Goal: Task Accomplishment & Management: Manage account settings

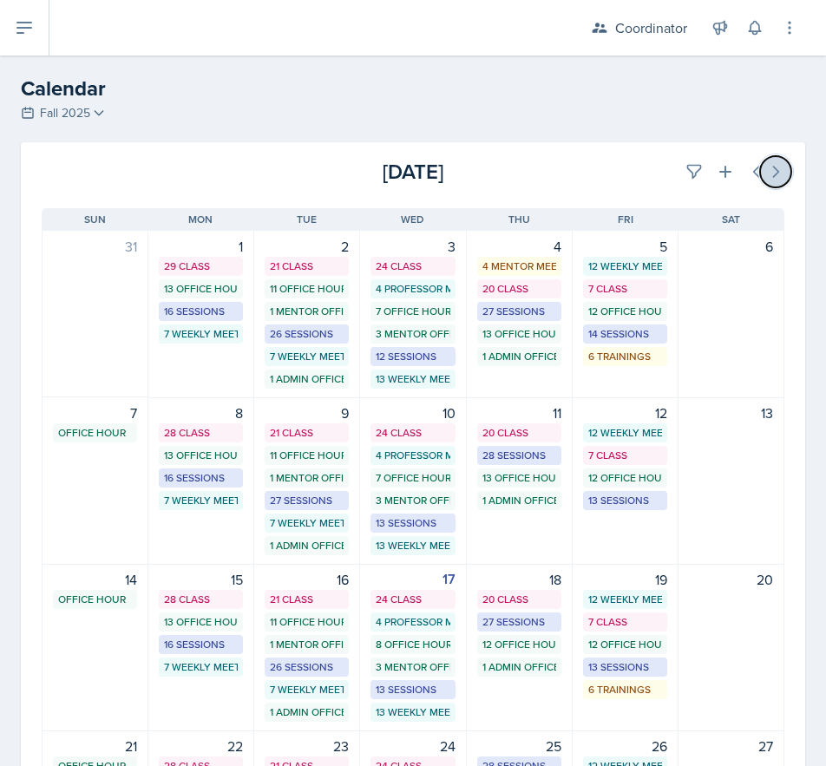
click at [767, 178] on icon at bounding box center [775, 171] width 17 height 17
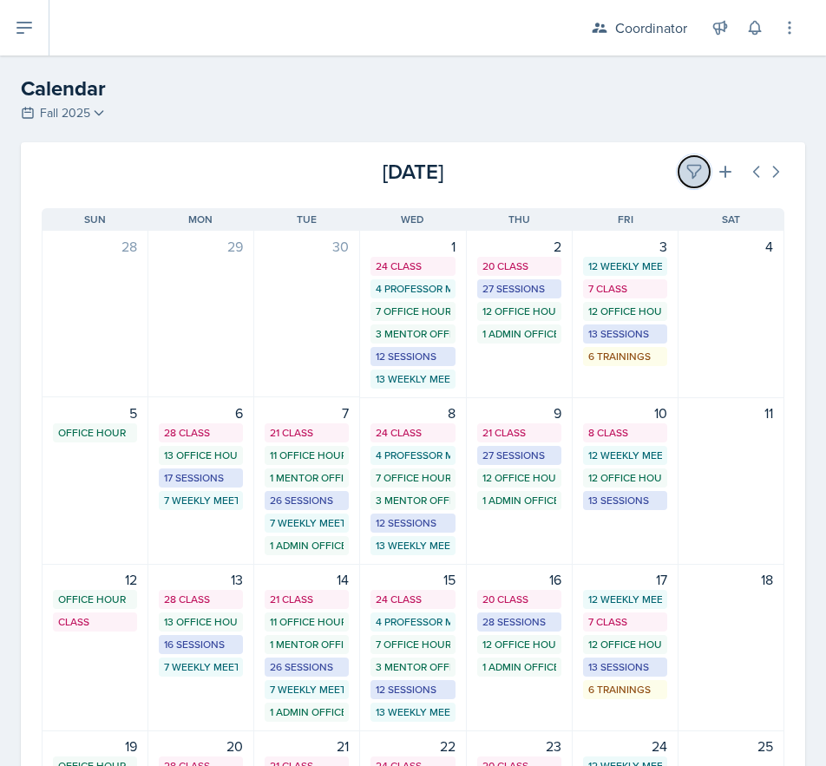
click at [686, 186] on button at bounding box center [694, 171] width 31 height 31
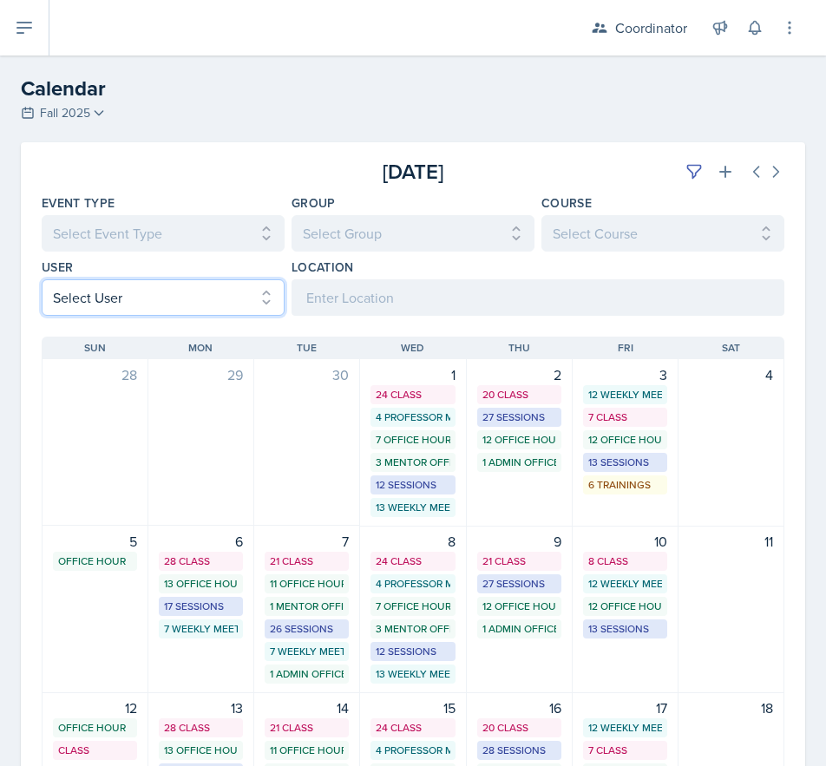
click at [138, 303] on select "Select User All [PERSON_NAME] [PERSON_NAME] [PERSON_NAME] [PERSON_NAME] [PERSON…" at bounding box center [163, 297] width 243 height 36
select select "6d1ce694-3c82-448c-83a6-8f7303da1630"
click at [42, 279] on select "Select User All [PERSON_NAME] [PERSON_NAME] [PERSON_NAME] [PERSON_NAME] [PERSON…" at bounding box center [163, 297] width 243 height 36
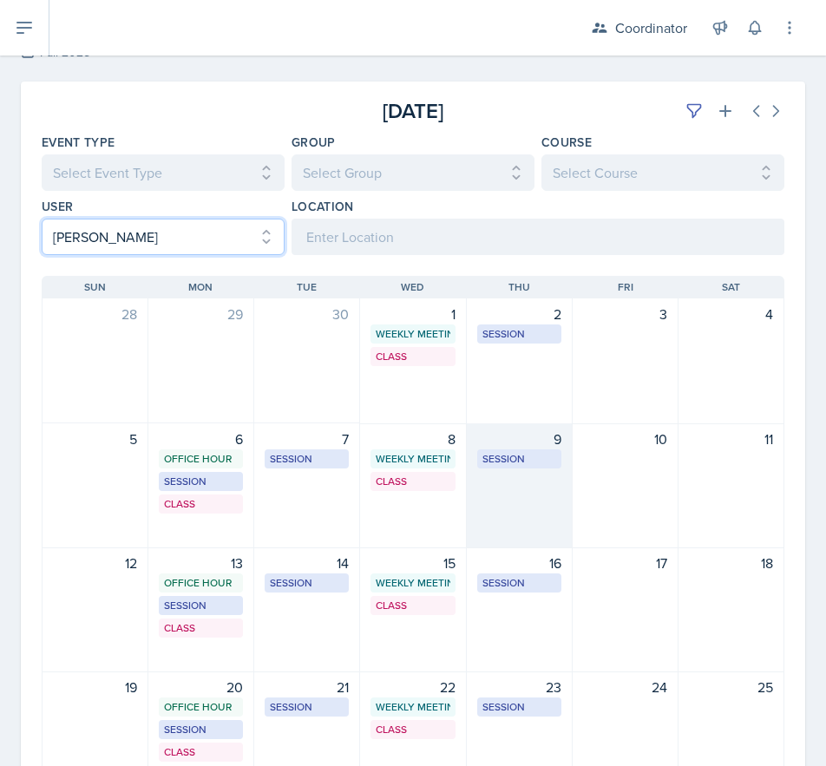
scroll to position [87, 0]
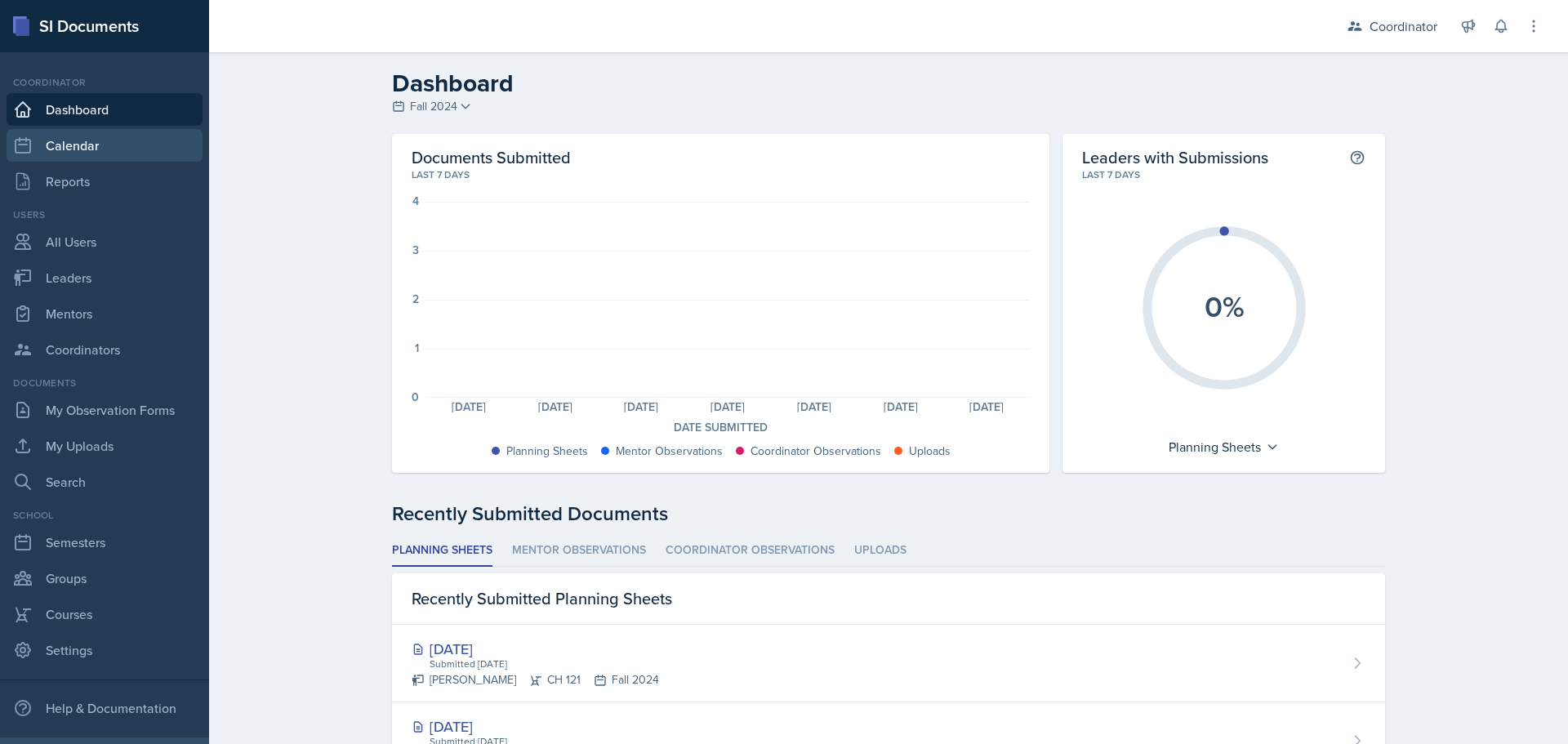
click at [88, 133] on link "Calendar" at bounding box center [104, 145] width 196 height 33
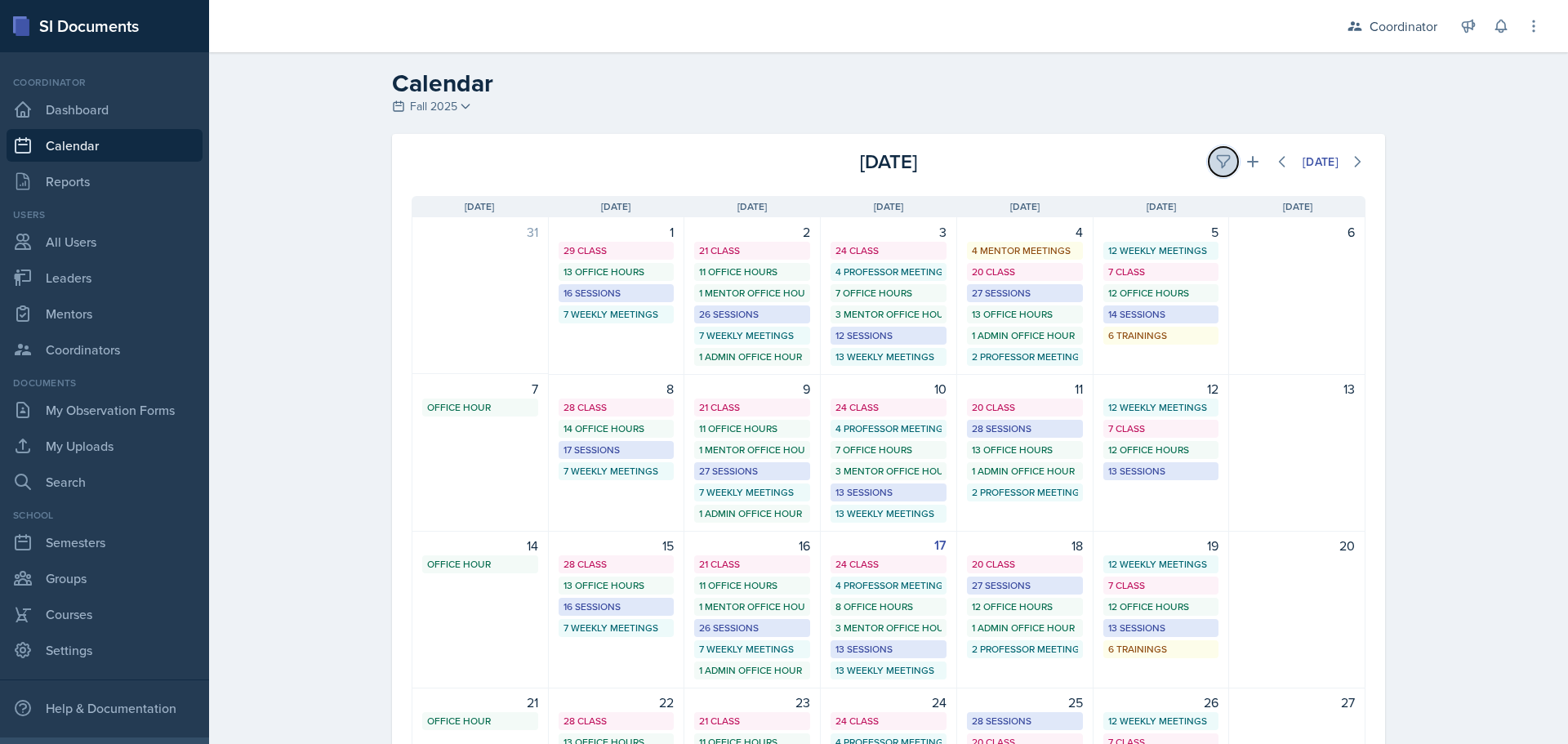
click at [1208, 167] on button at bounding box center [1223, 161] width 29 height 29
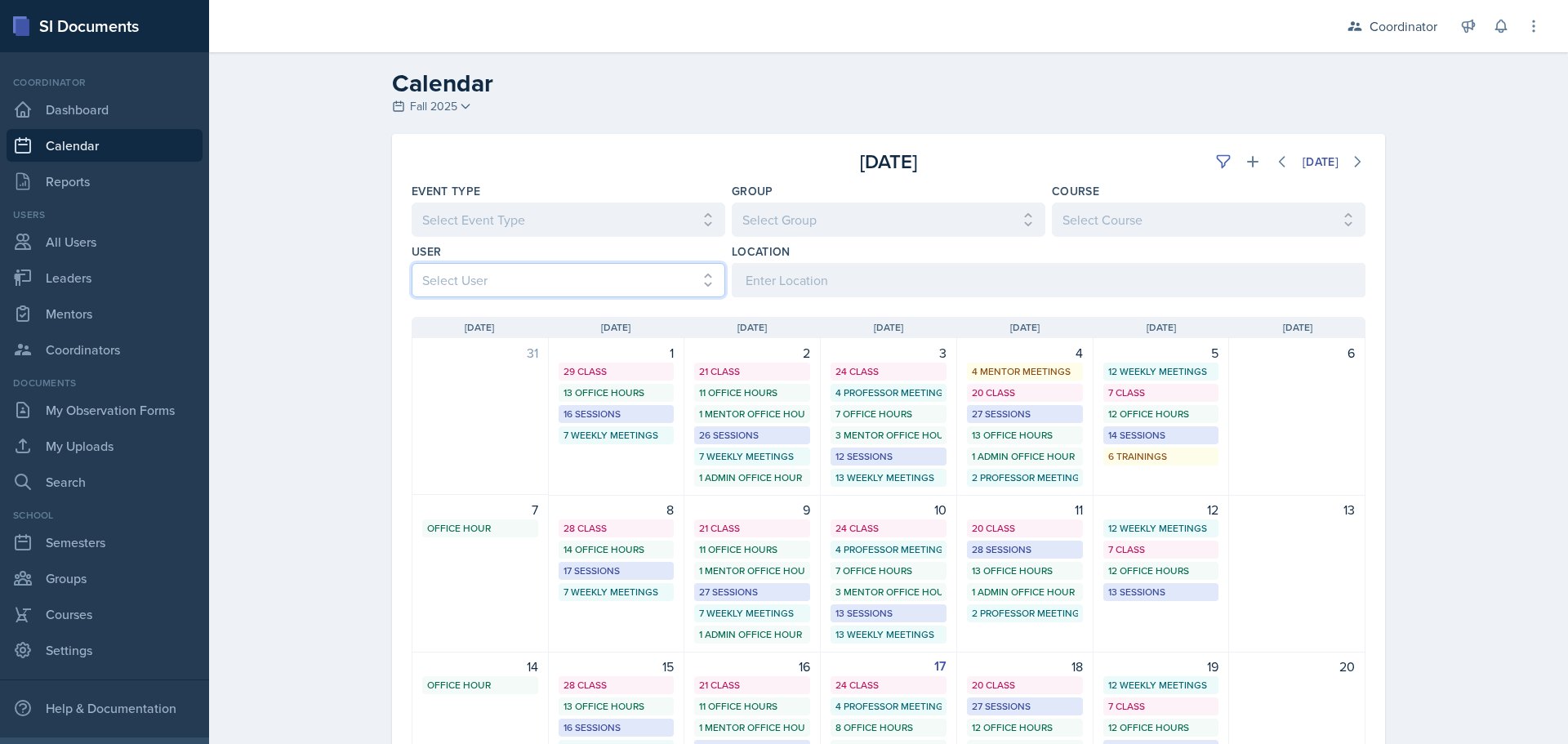
click at [552, 282] on select "Select User All [PERSON_NAME] [PERSON_NAME] [PERSON_NAME] [PERSON_NAME] [PERSON…" at bounding box center [568, 279] width 313 height 34
select select "6d1ce694-3c82-448c-83a6-8f7303da1630"
click at [411, 262] on select "Select User All [PERSON_NAME] [PERSON_NAME] [PERSON_NAME] [PERSON_NAME] [PERSON…" at bounding box center [568, 279] width 313 height 34
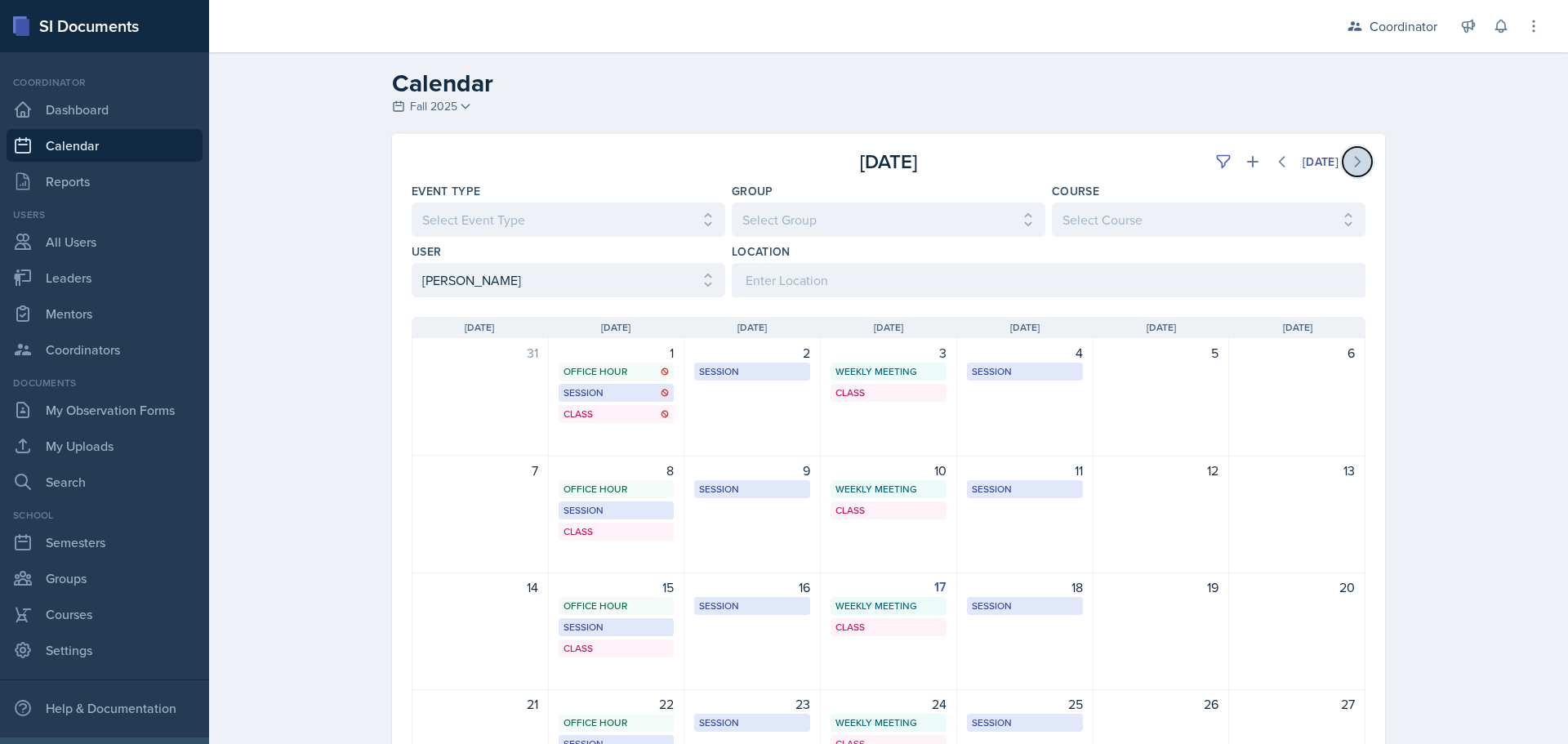
click at [1350, 157] on icon at bounding box center [1357, 161] width 16 height 16
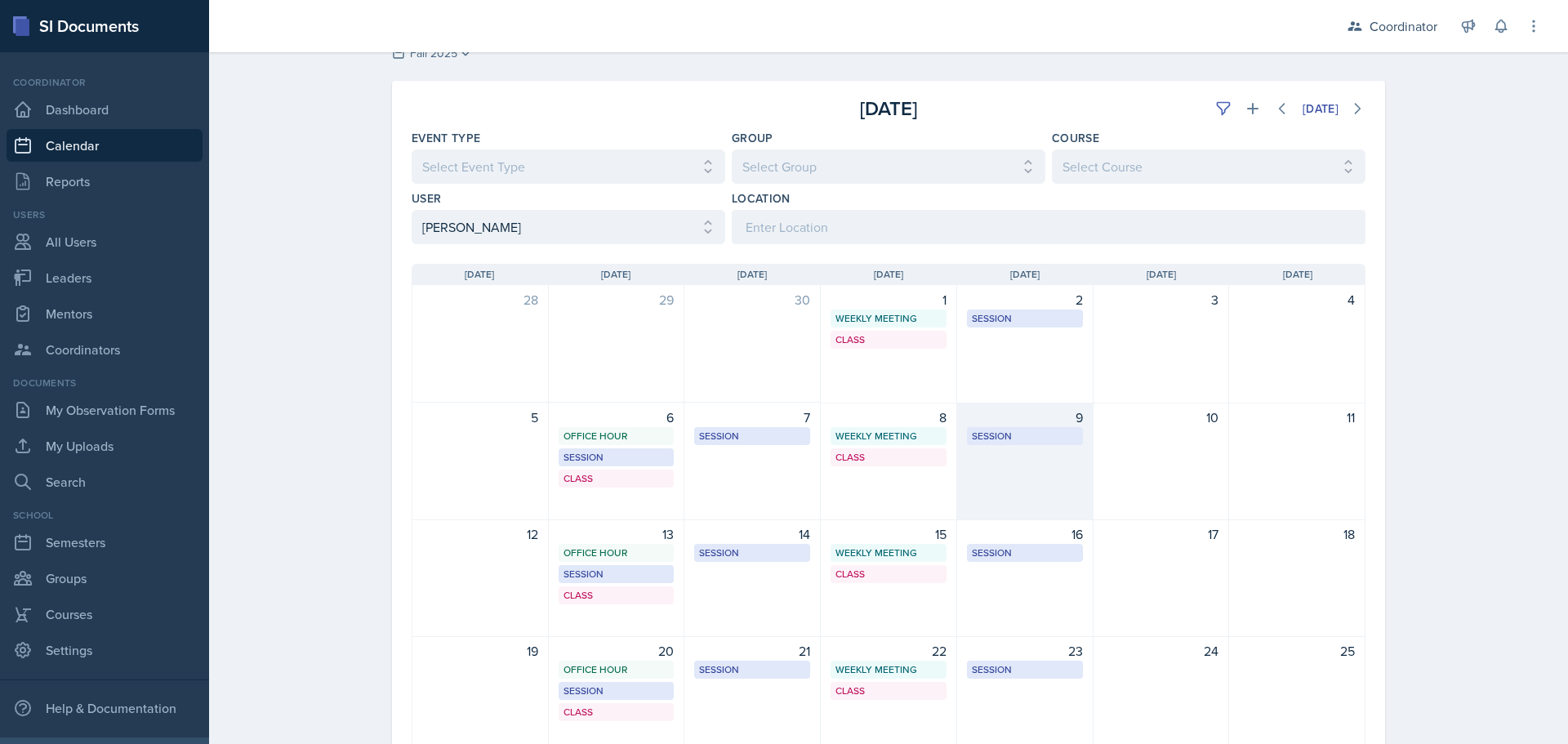
scroll to position [82, 0]
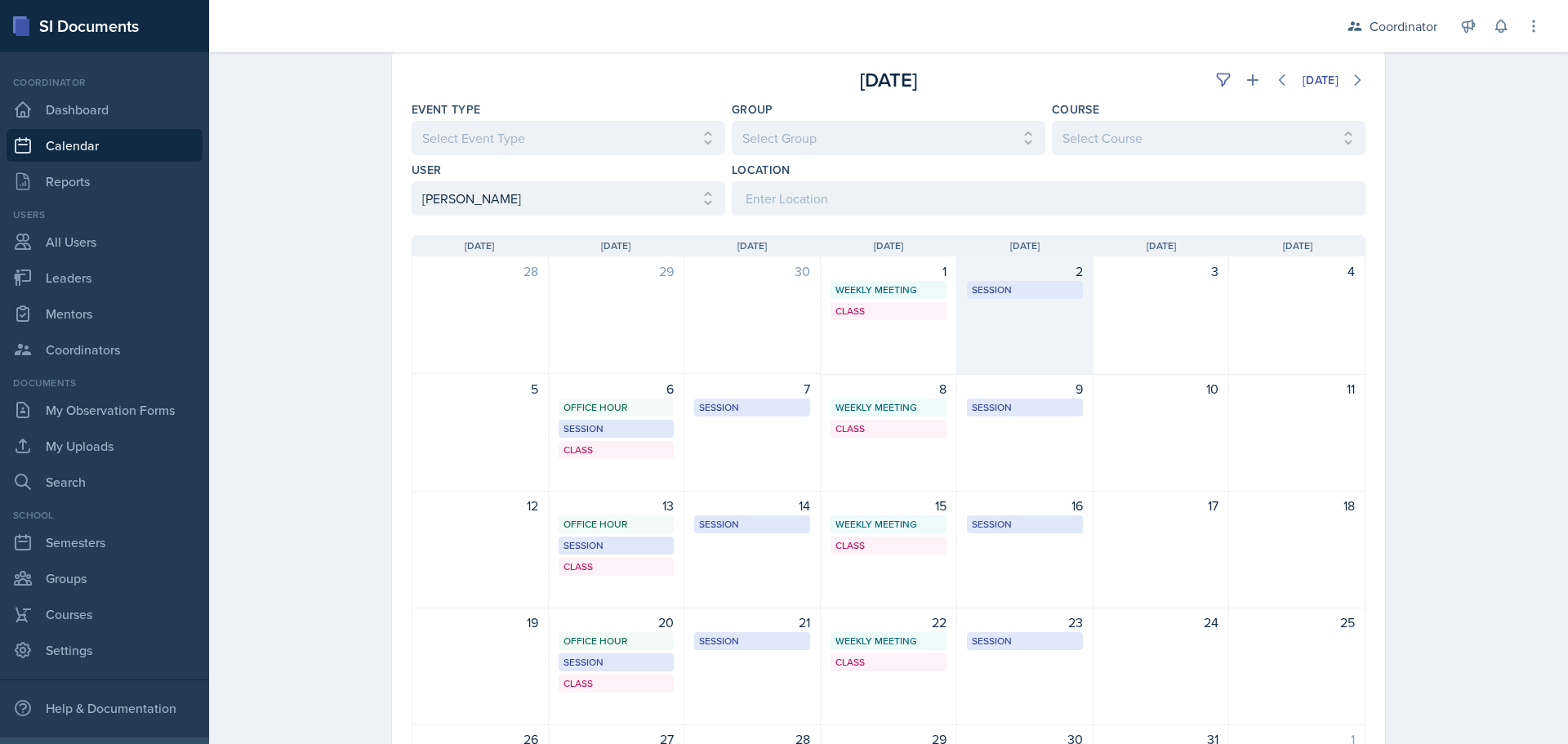
click at [1043, 354] on div "2 Session BAB 220 5:30 PM - 6:30 PM" at bounding box center [1025, 315] width 136 height 119
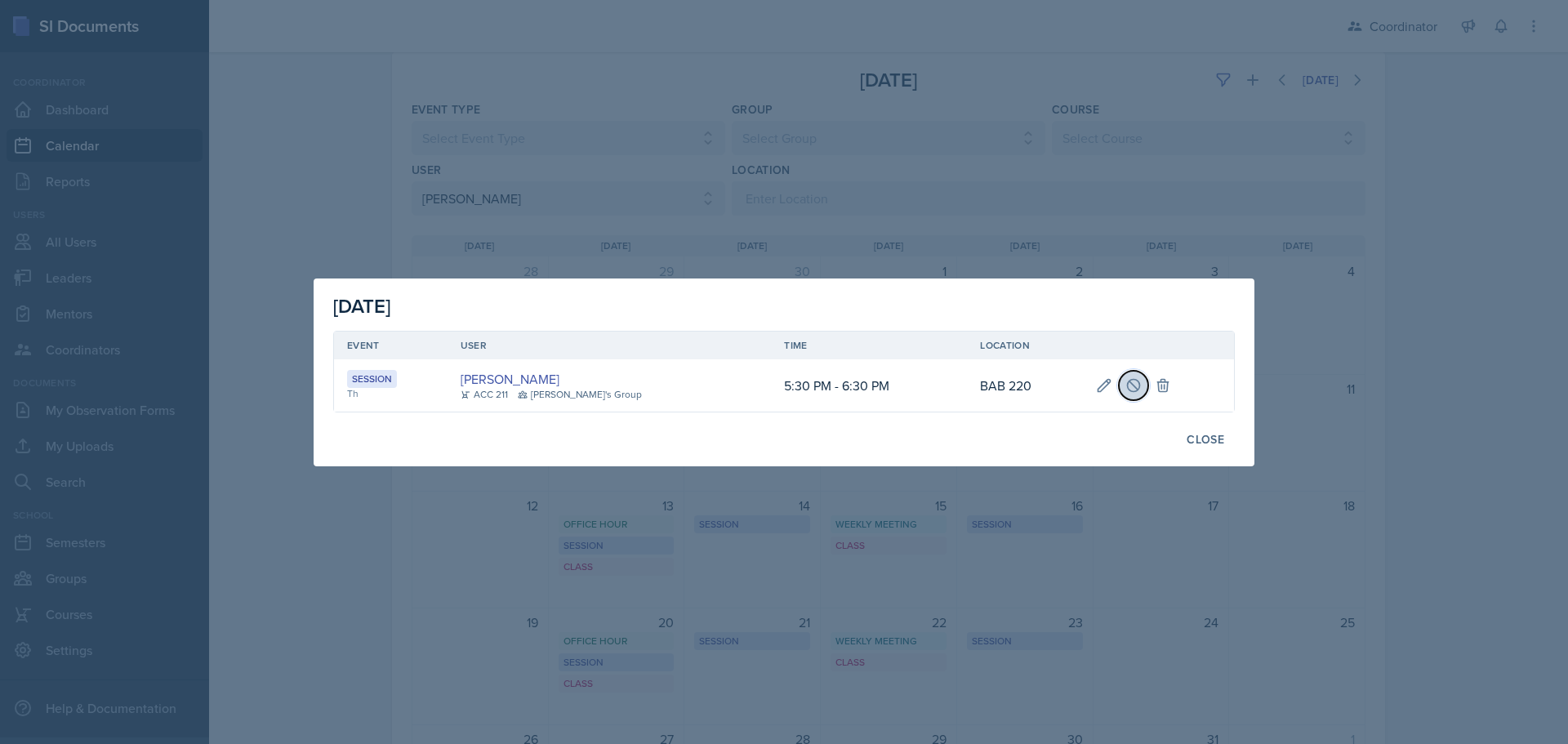
click at [1126, 380] on icon at bounding box center [1133, 385] width 16 height 16
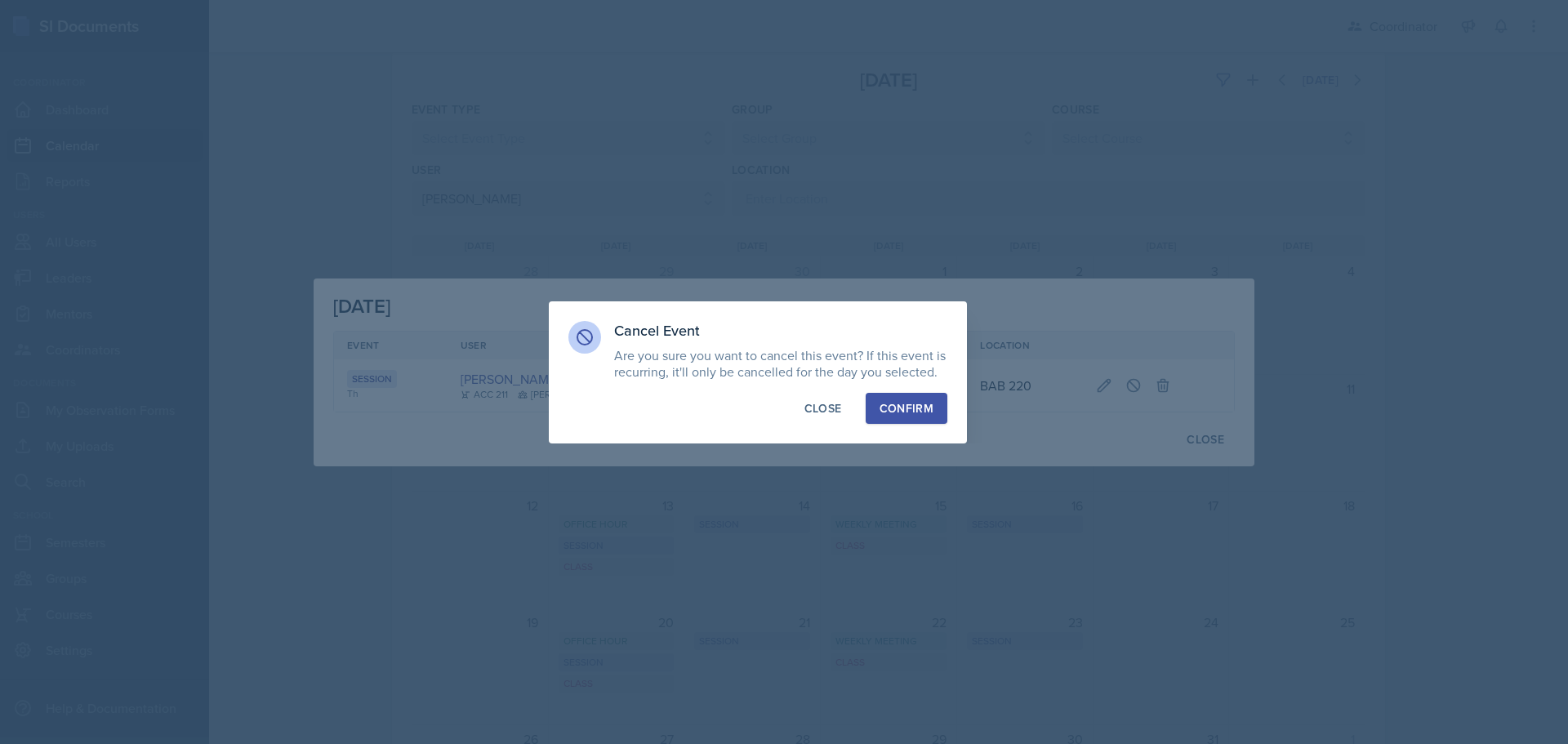
click at [928, 410] on div "Confirm" at bounding box center [906, 407] width 54 height 16
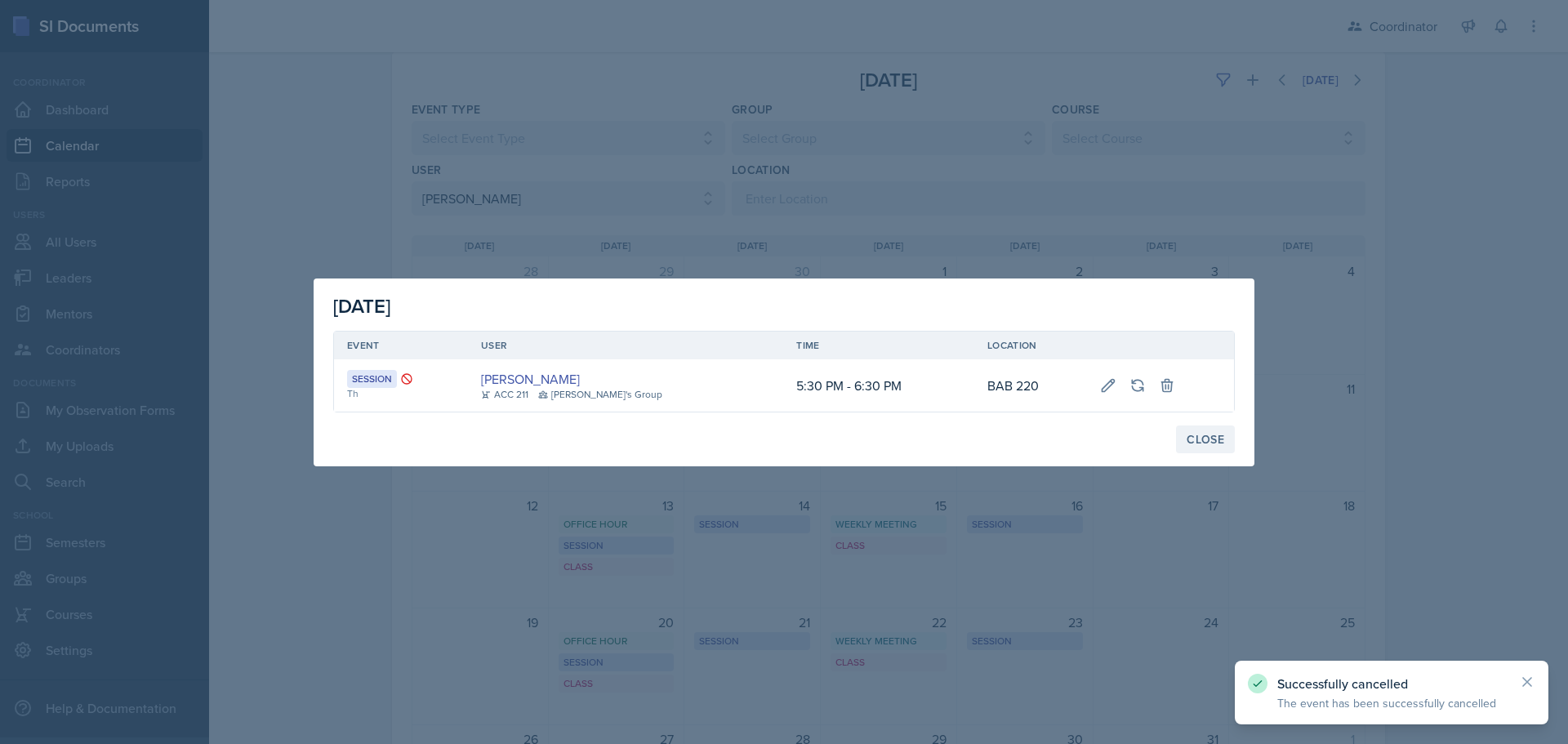
click at [1218, 437] on div "Close" at bounding box center [1206, 439] width 38 height 13
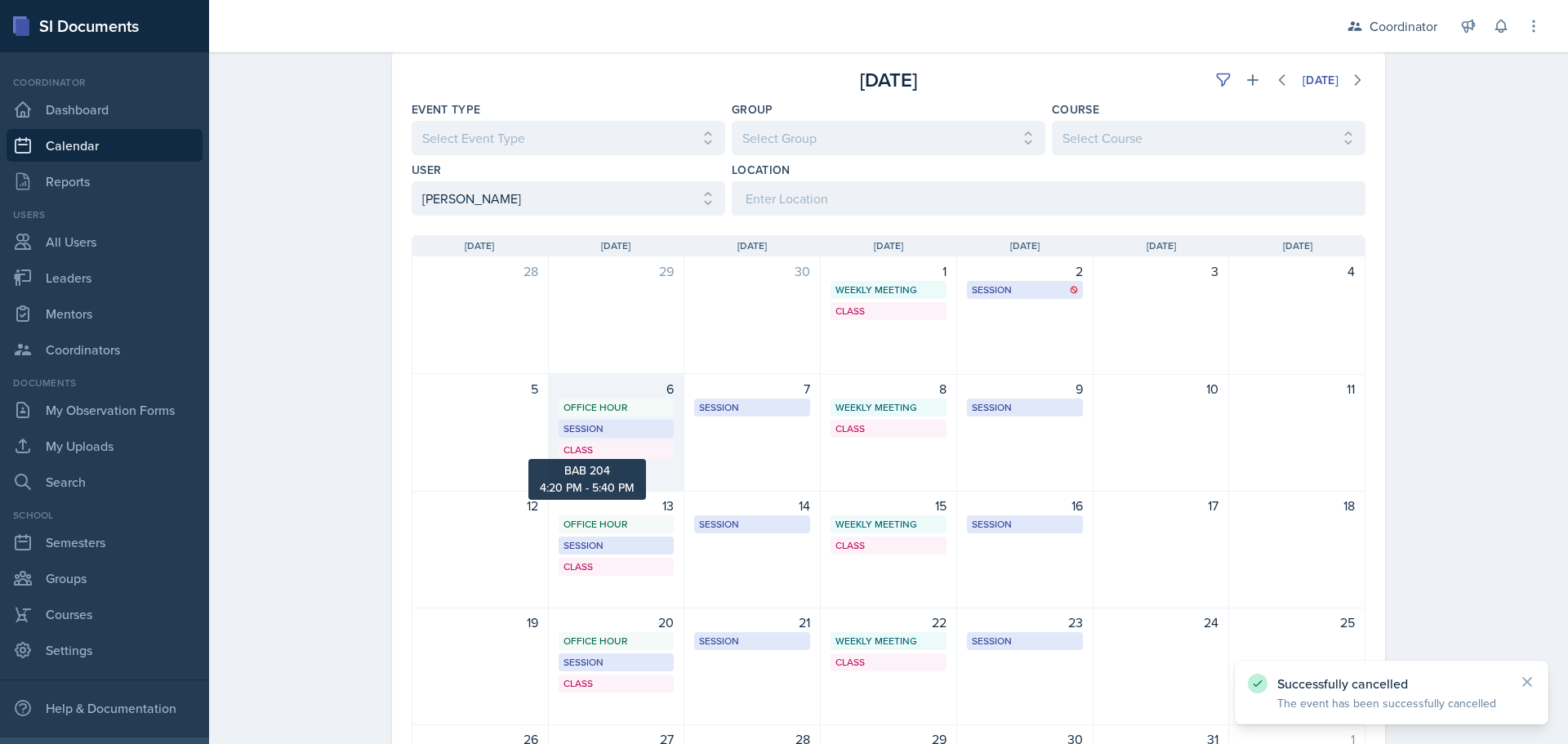
click at [578, 453] on div "Class" at bounding box center [616, 450] width 106 height 15
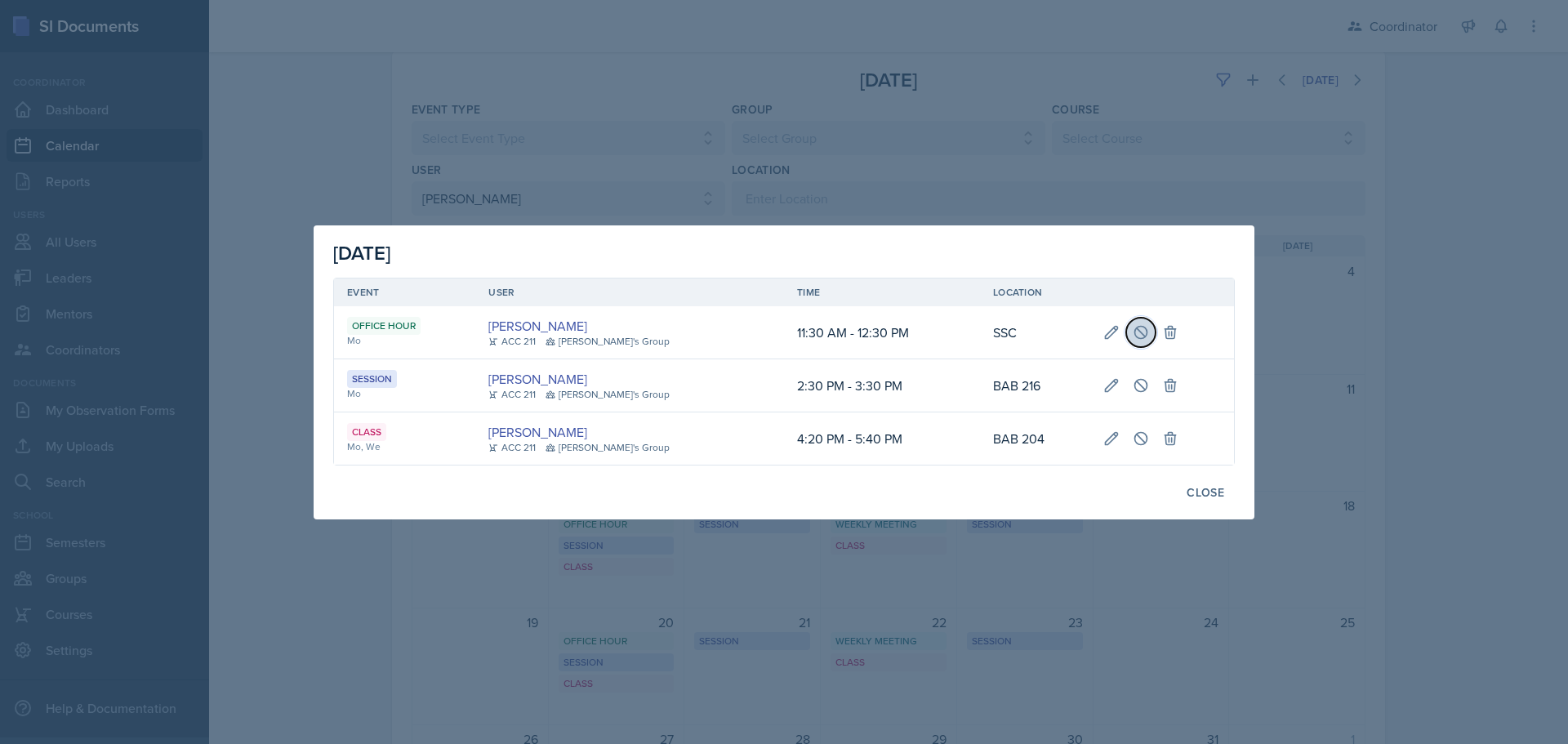
click at [1138, 335] on icon at bounding box center [1141, 331] width 16 height 16
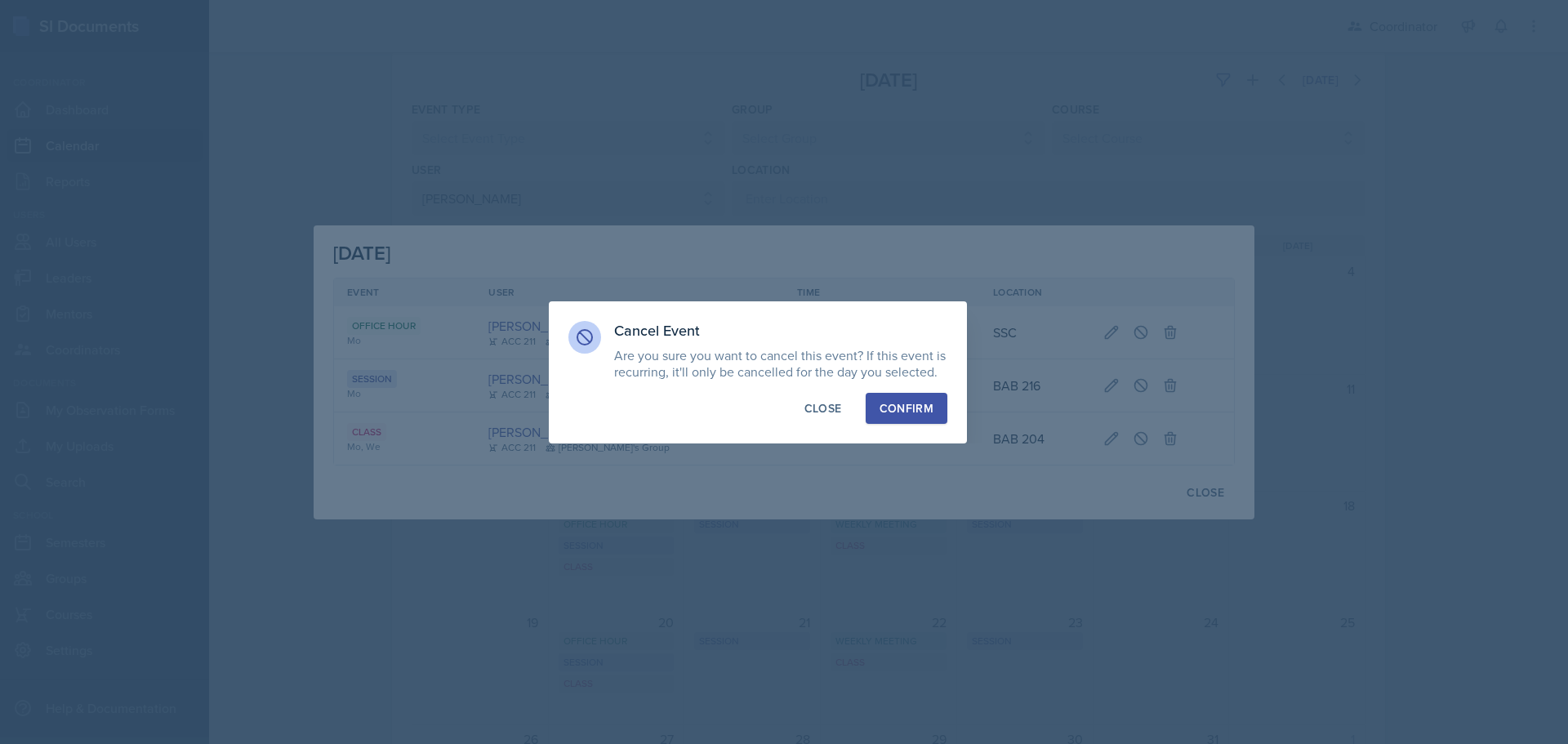
drag, startPoint x: 909, startPoint y: 403, endPoint x: 996, endPoint y: 392, distance: 87.7
click at [911, 403] on div "Confirm" at bounding box center [906, 407] width 54 height 16
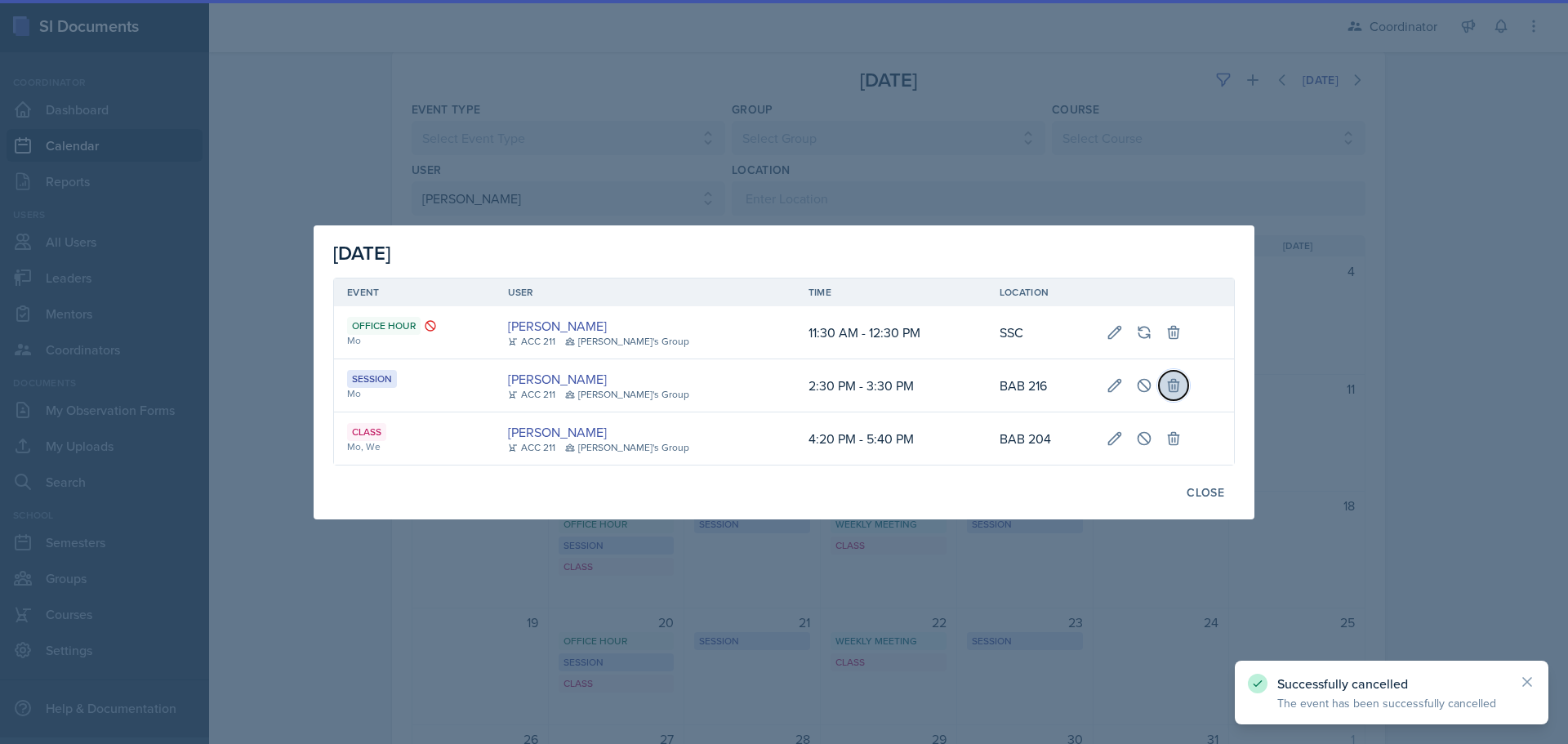
click at [1159, 385] on button at bounding box center [1173, 385] width 29 height 29
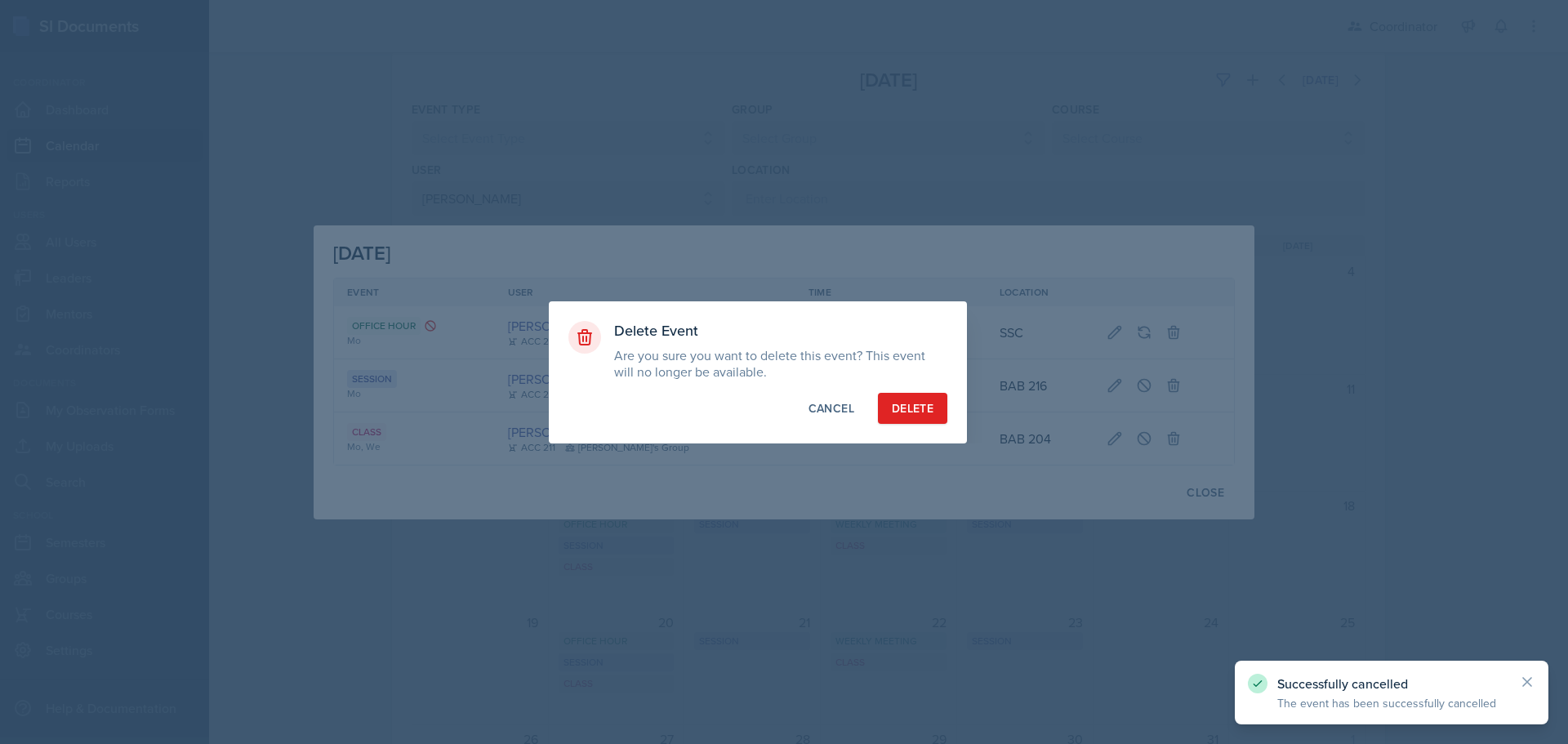
drag, startPoint x: 787, startPoint y: 386, endPoint x: 797, endPoint y: 392, distance: 11.7
click at [788, 386] on div "Delete Event Are you sure you want to delete this event? This event will no lon…" at bounding box center [758, 372] width 418 height 142
click at [817, 404] on div "Cancel" at bounding box center [831, 407] width 46 height 16
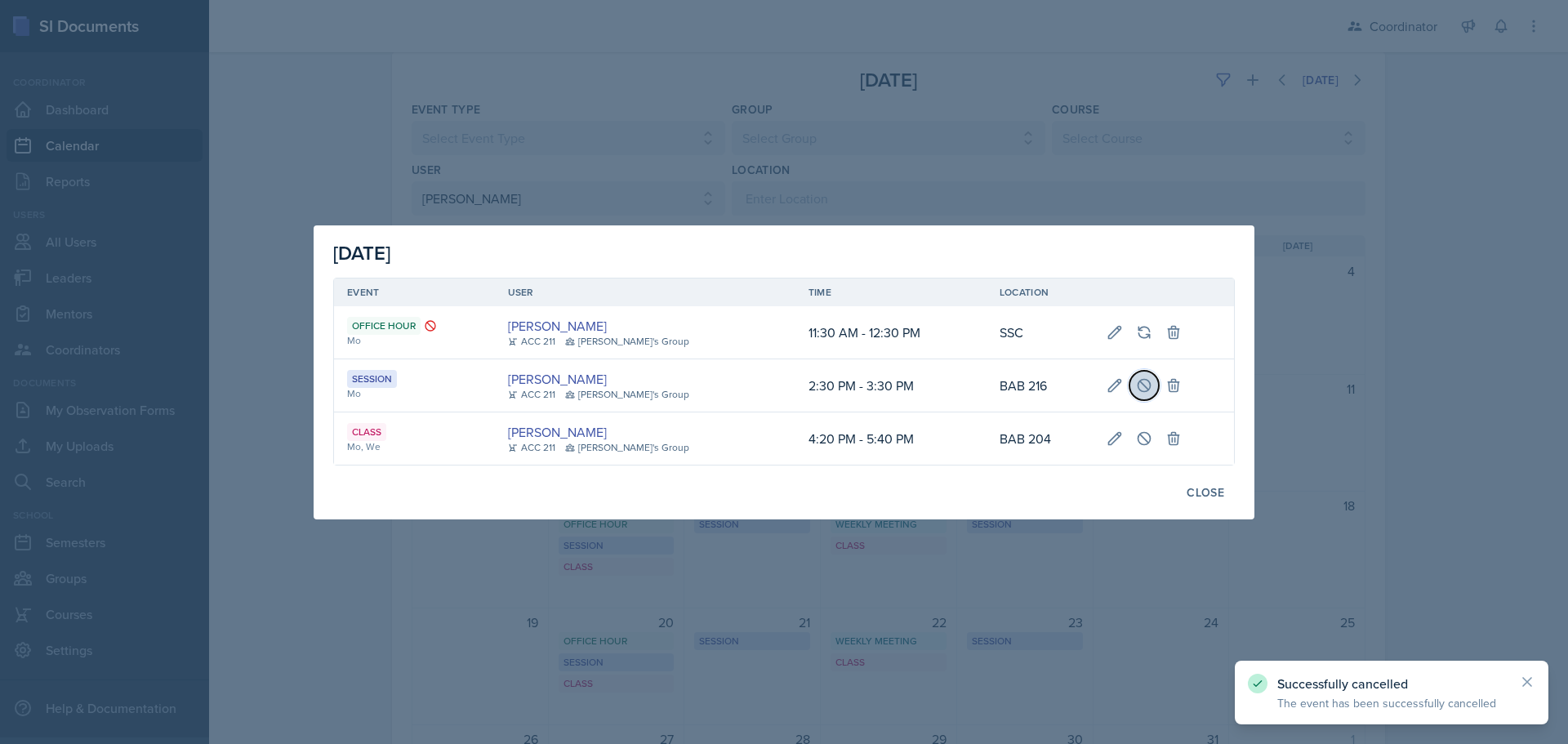
click at [1137, 388] on icon at bounding box center [1144, 385] width 16 height 16
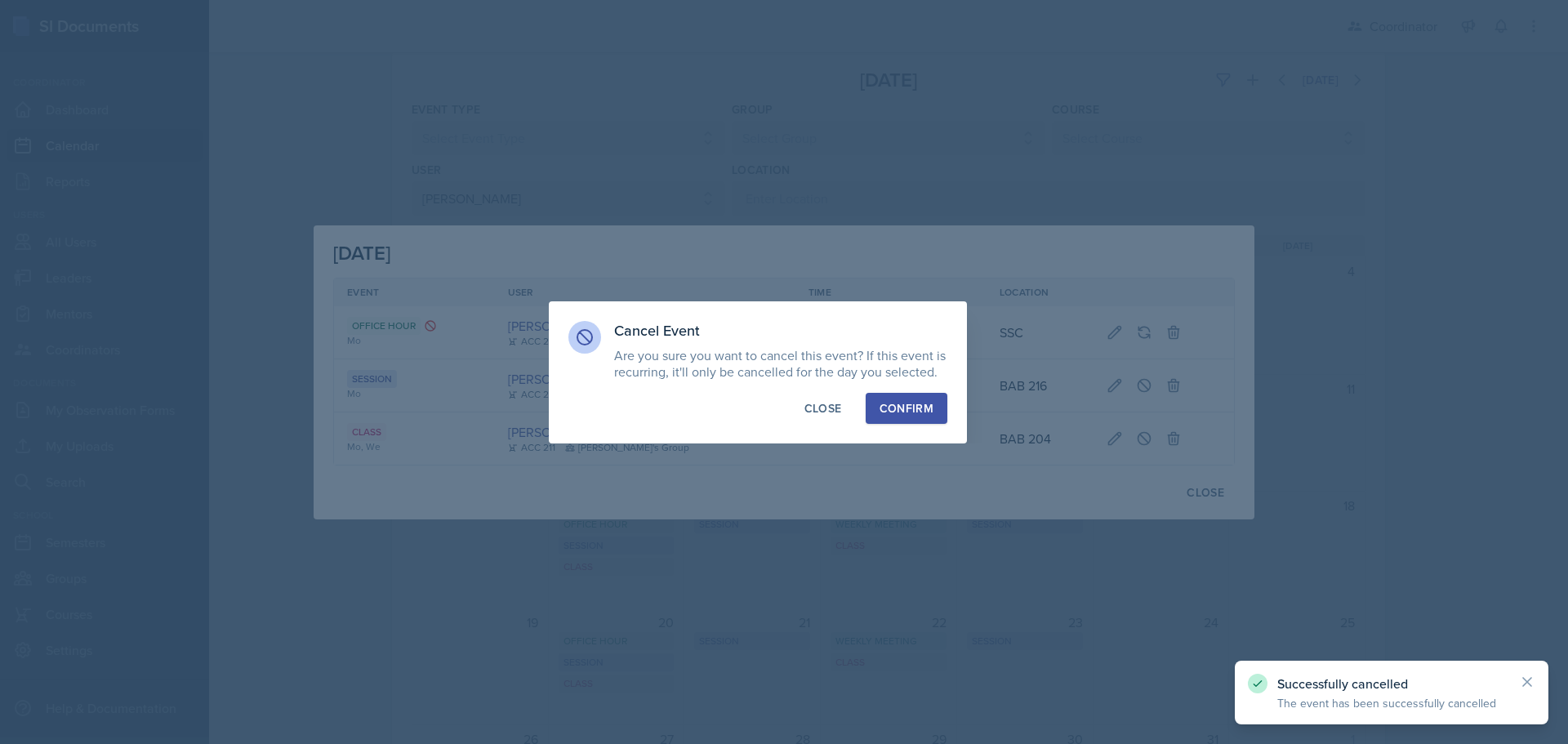
click at [894, 411] on div "Confirm" at bounding box center [906, 407] width 54 height 16
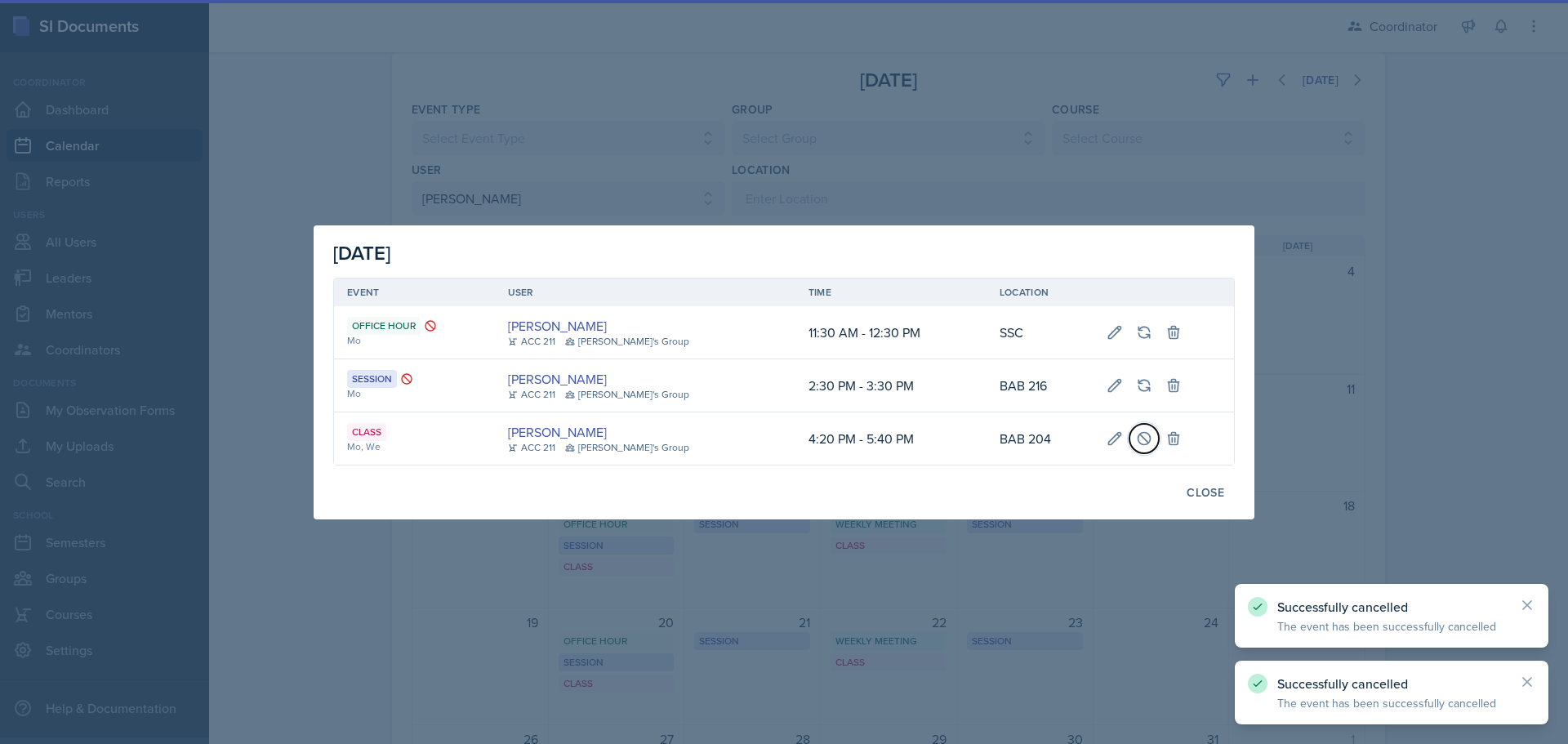
click at [1139, 439] on icon at bounding box center [1144, 437] width 16 height 16
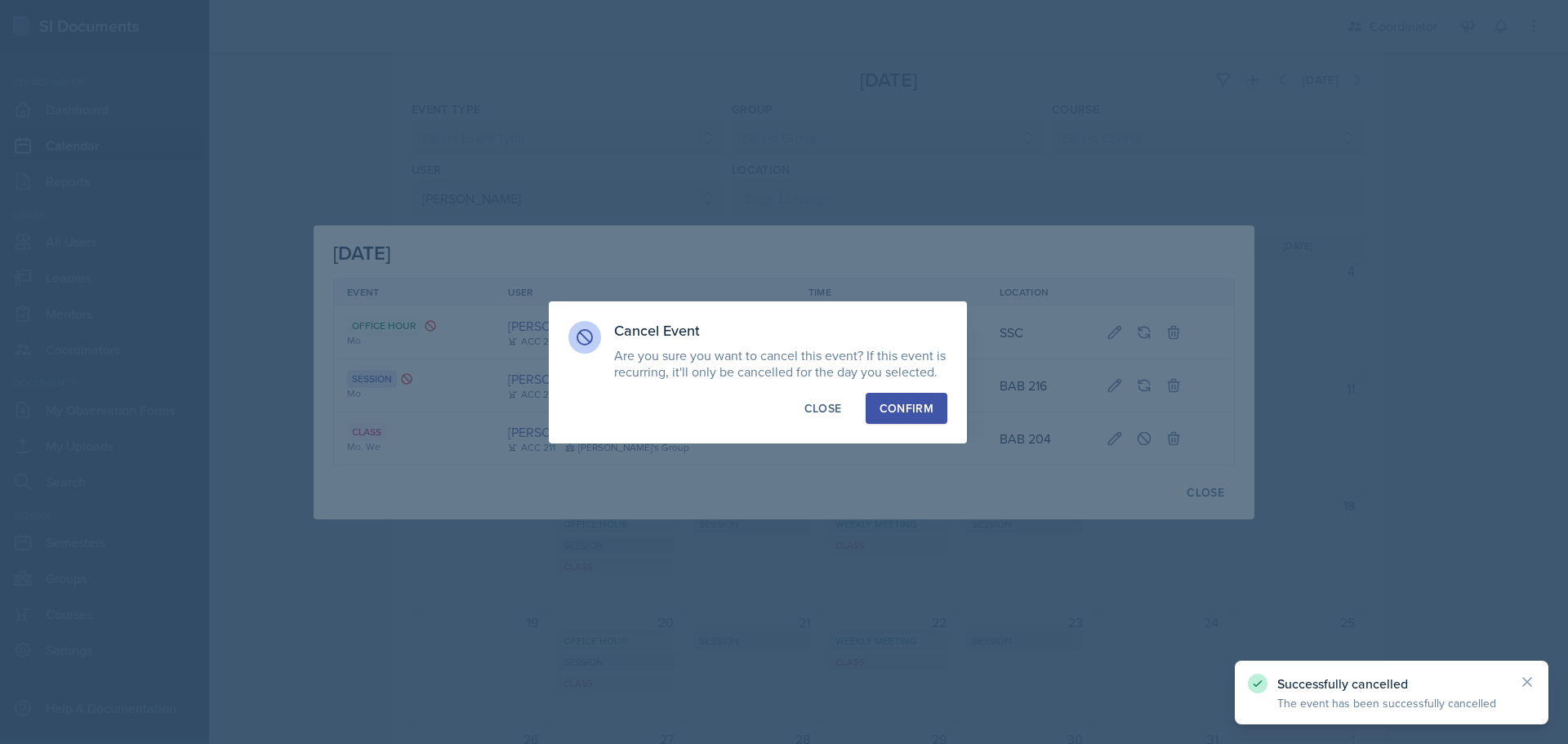
click at [920, 406] on div "Confirm" at bounding box center [906, 407] width 54 height 16
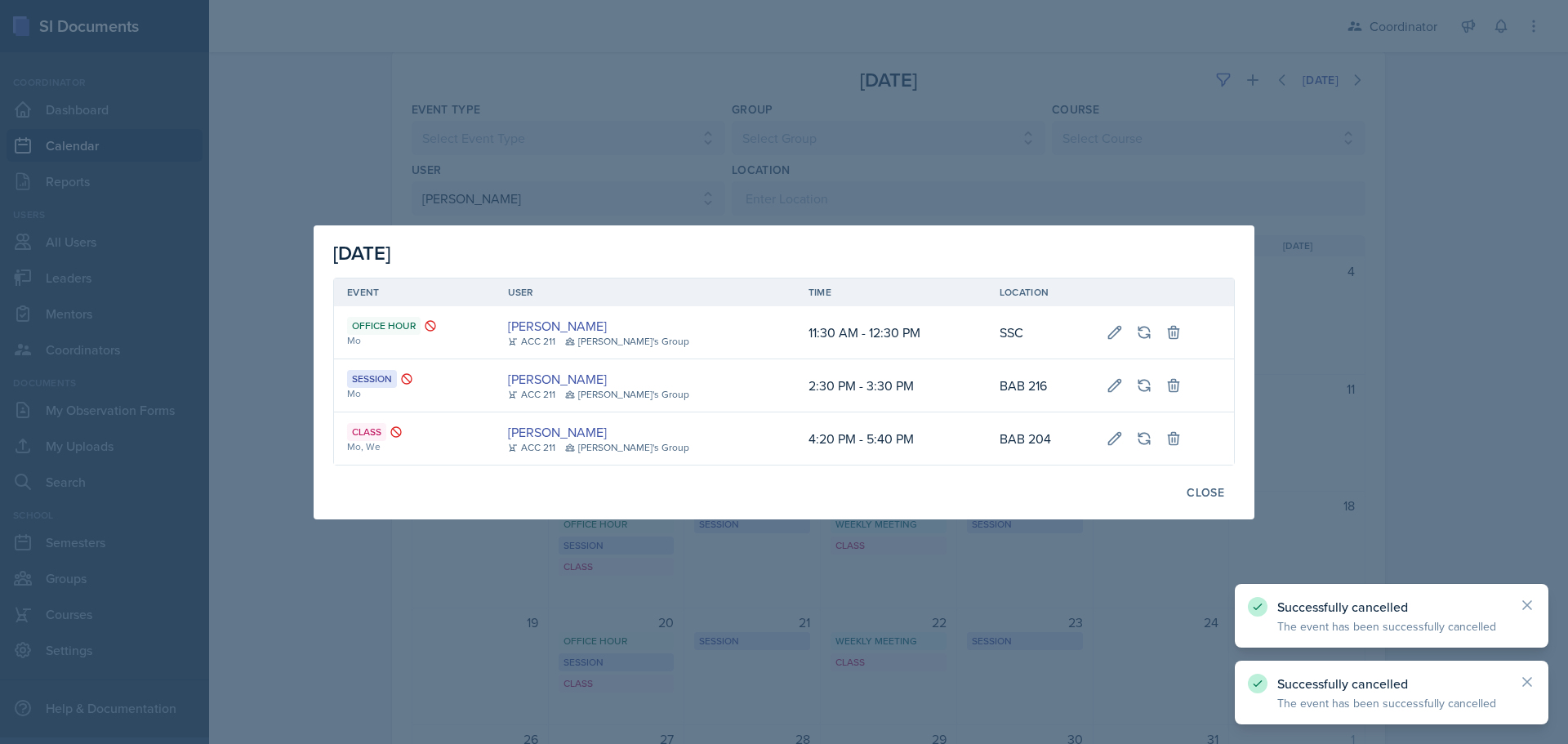
click at [1000, 604] on div at bounding box center [784, 372] width 1568 height 744
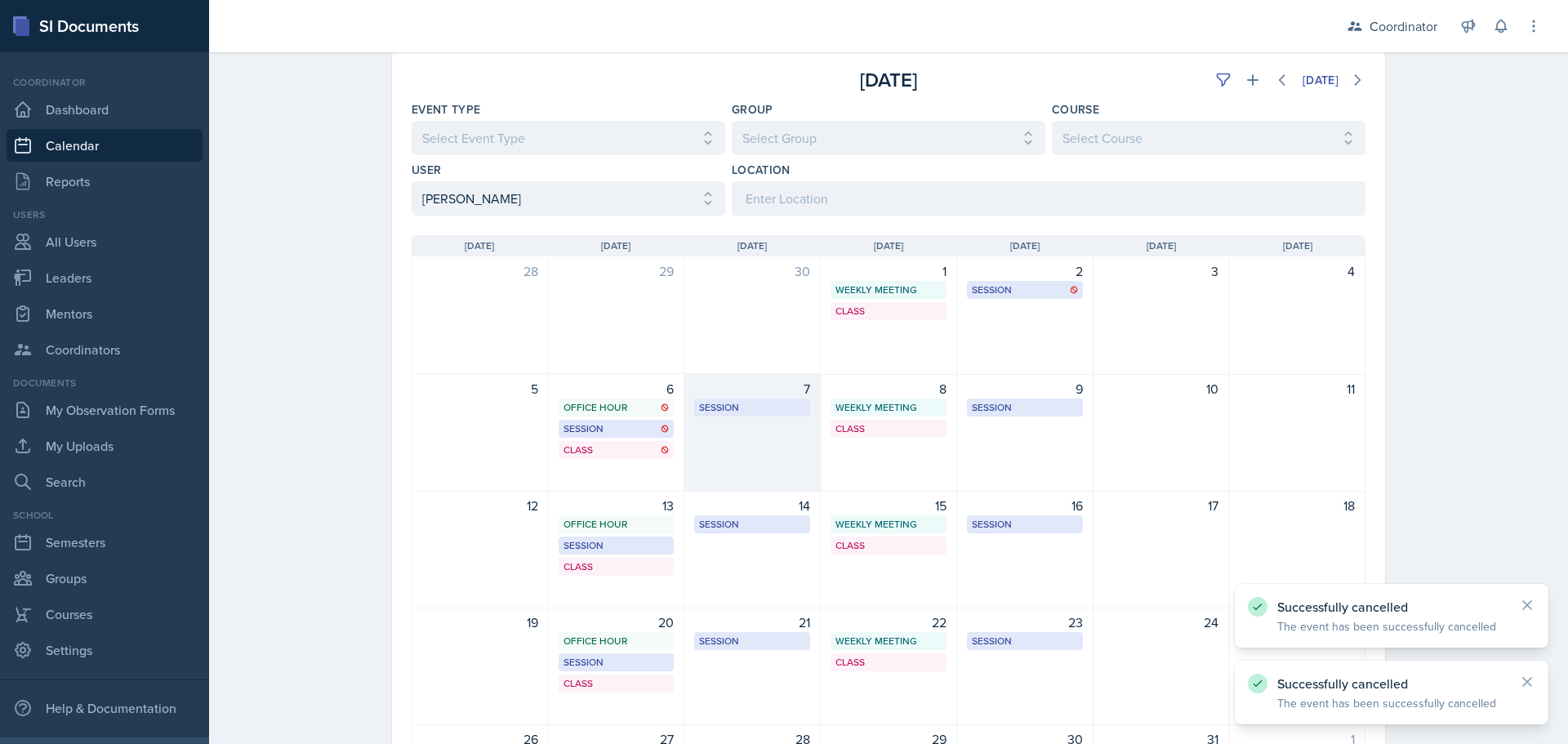
click at [764, 449] on div "7 Session BAB 220 5:00 PM - 6:00 PM" at bounding box center [752, 432] width 136 height 118
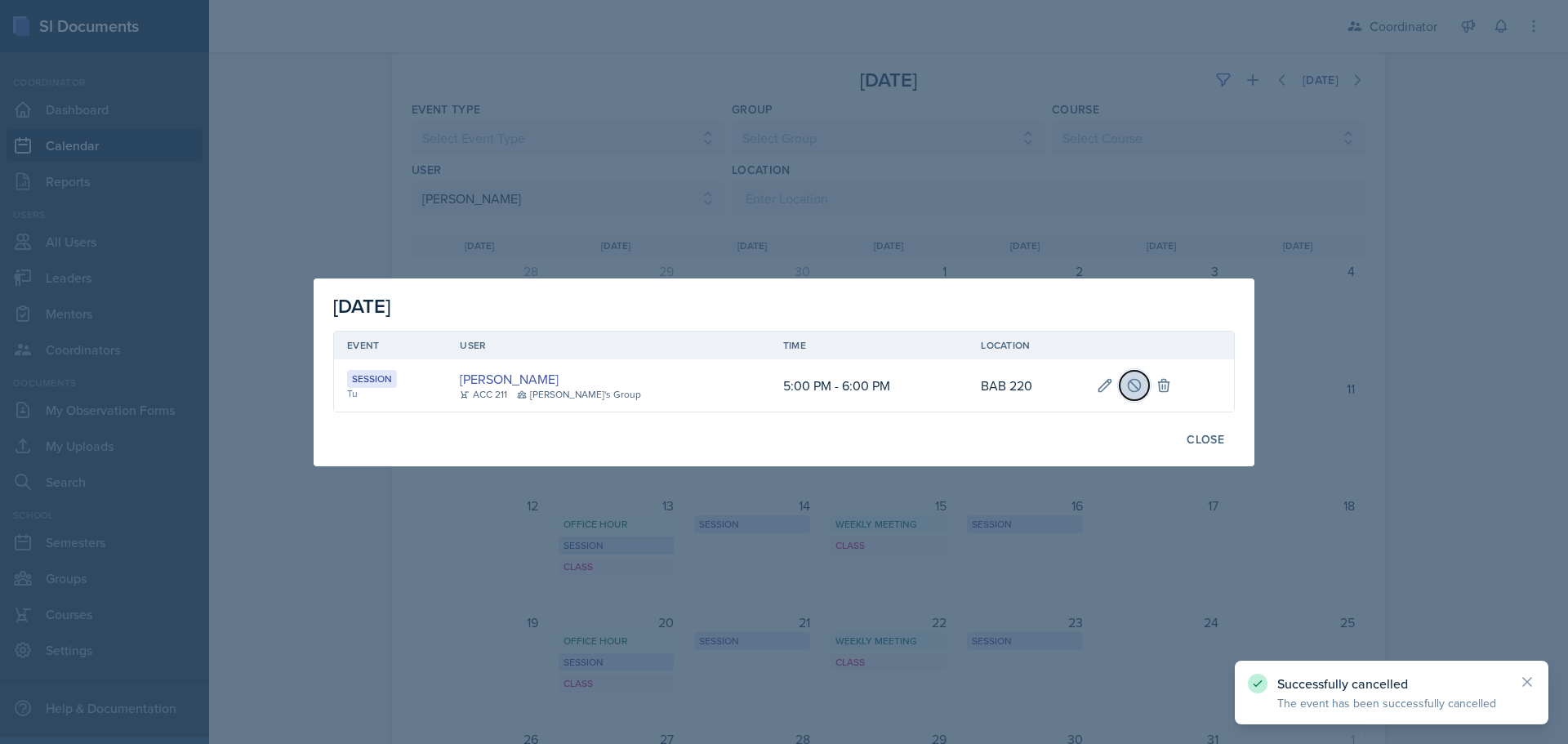
click at [1132, 385] on button at bounding box center [1134, 385] width 29 height 29
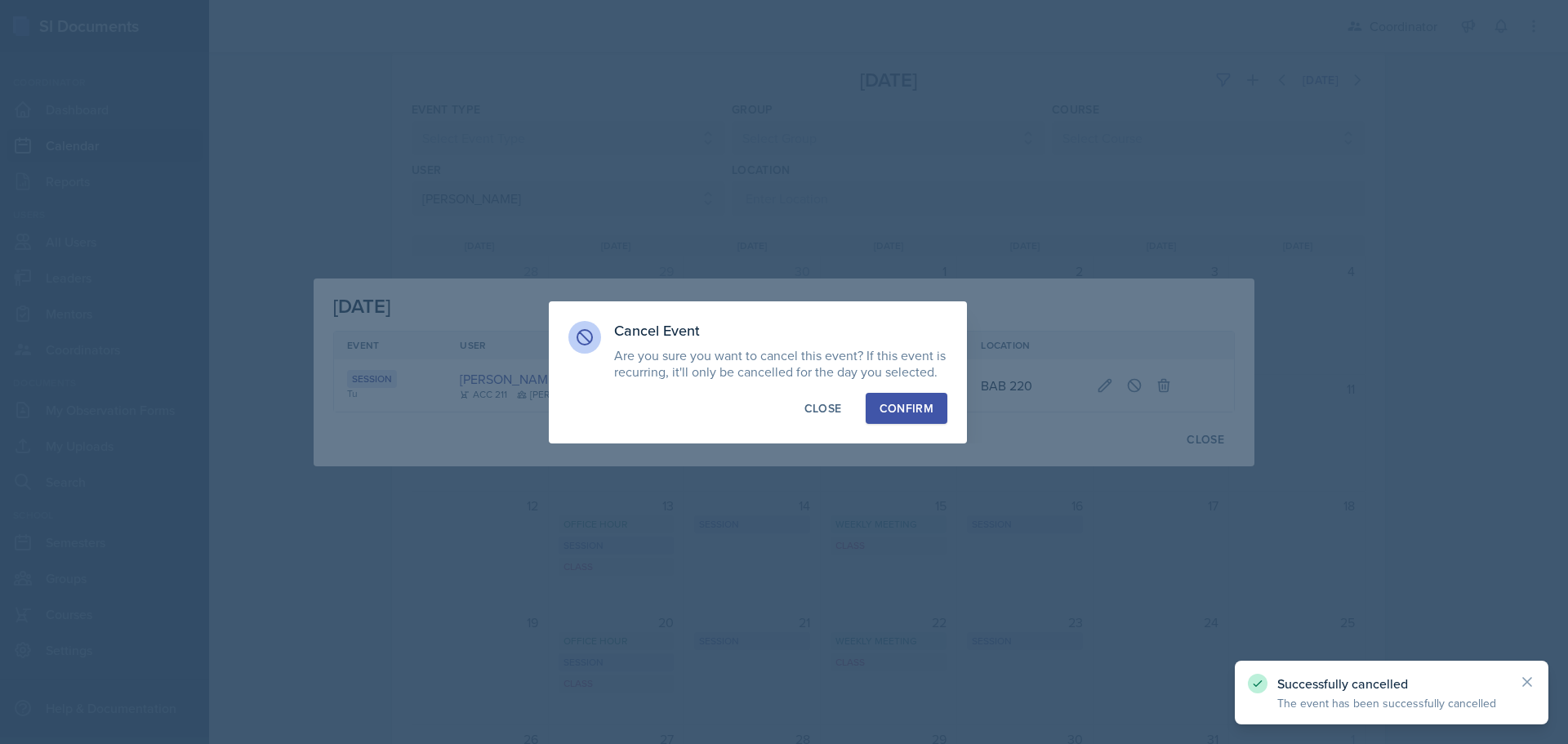
click at [891, 401] on div "Confirm" at bounding box center [906, 407] width 54 height 16
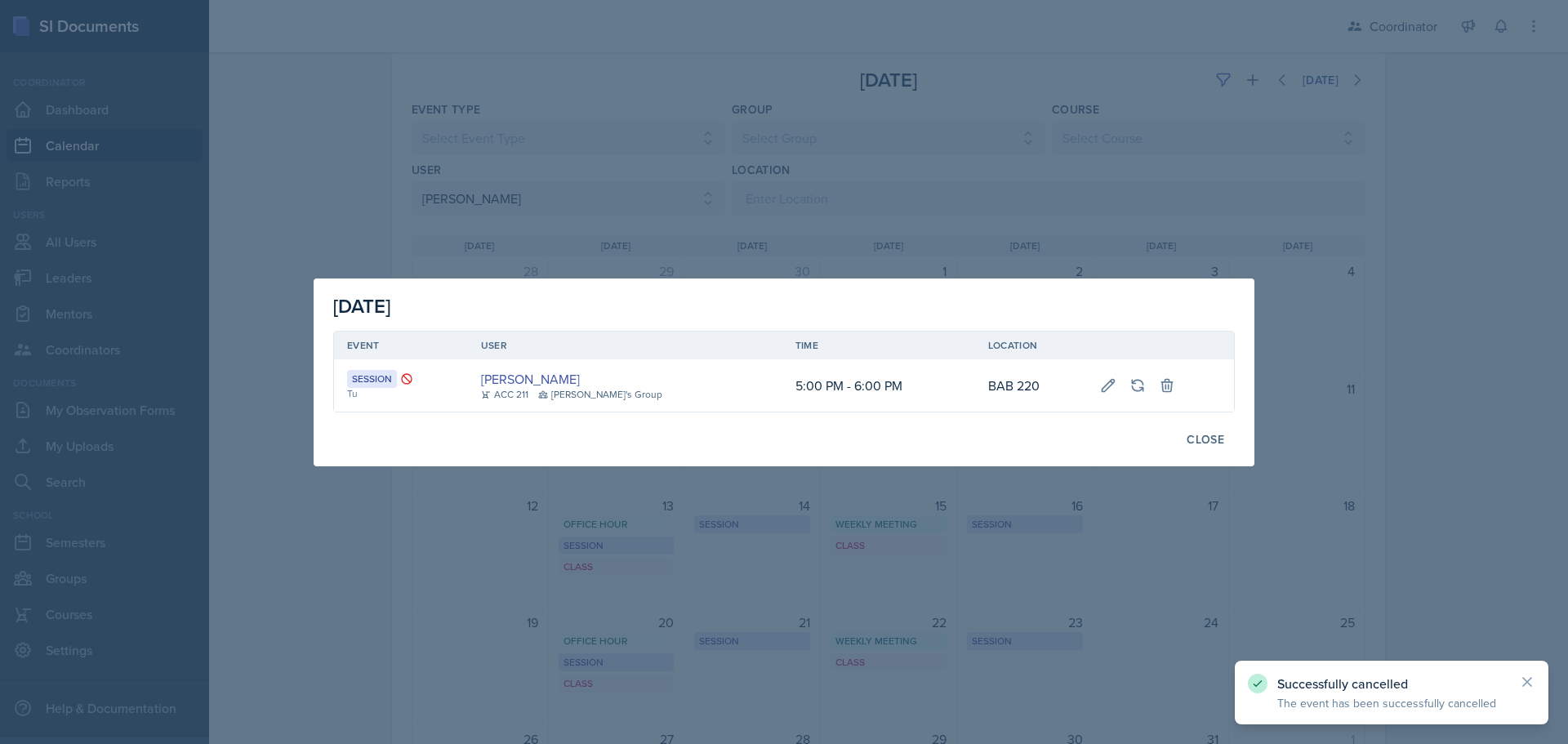
click at [928, 548] on div at bounding box center [784, 372] width 1568 height 744
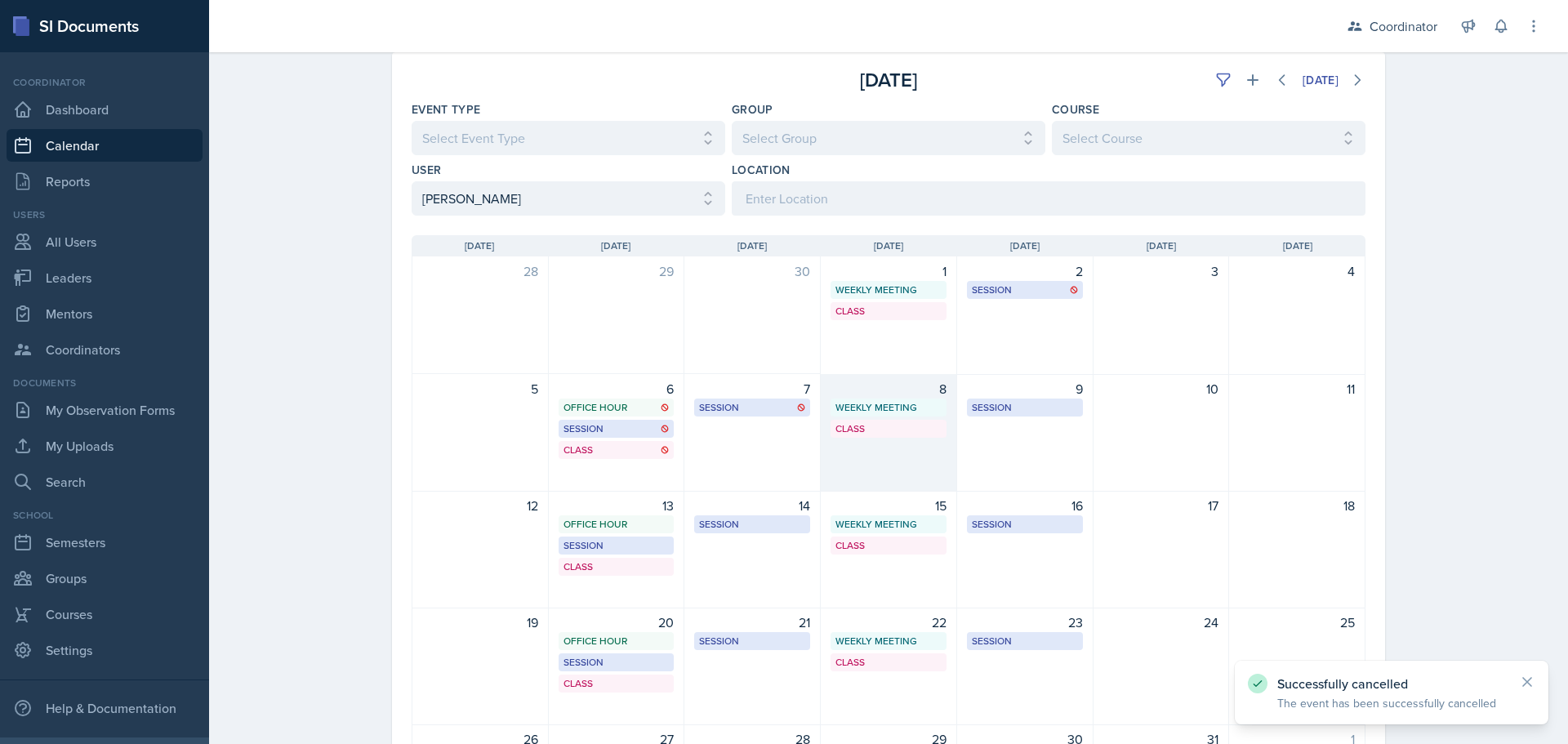
click at [883, 462] on div "8 Weekly Meeting SSC 11:30 AM - 12:30 PM Class BAB 204 4:20 PM - 5:40 PM" at bounding box center [888, 432] width 136 height 118
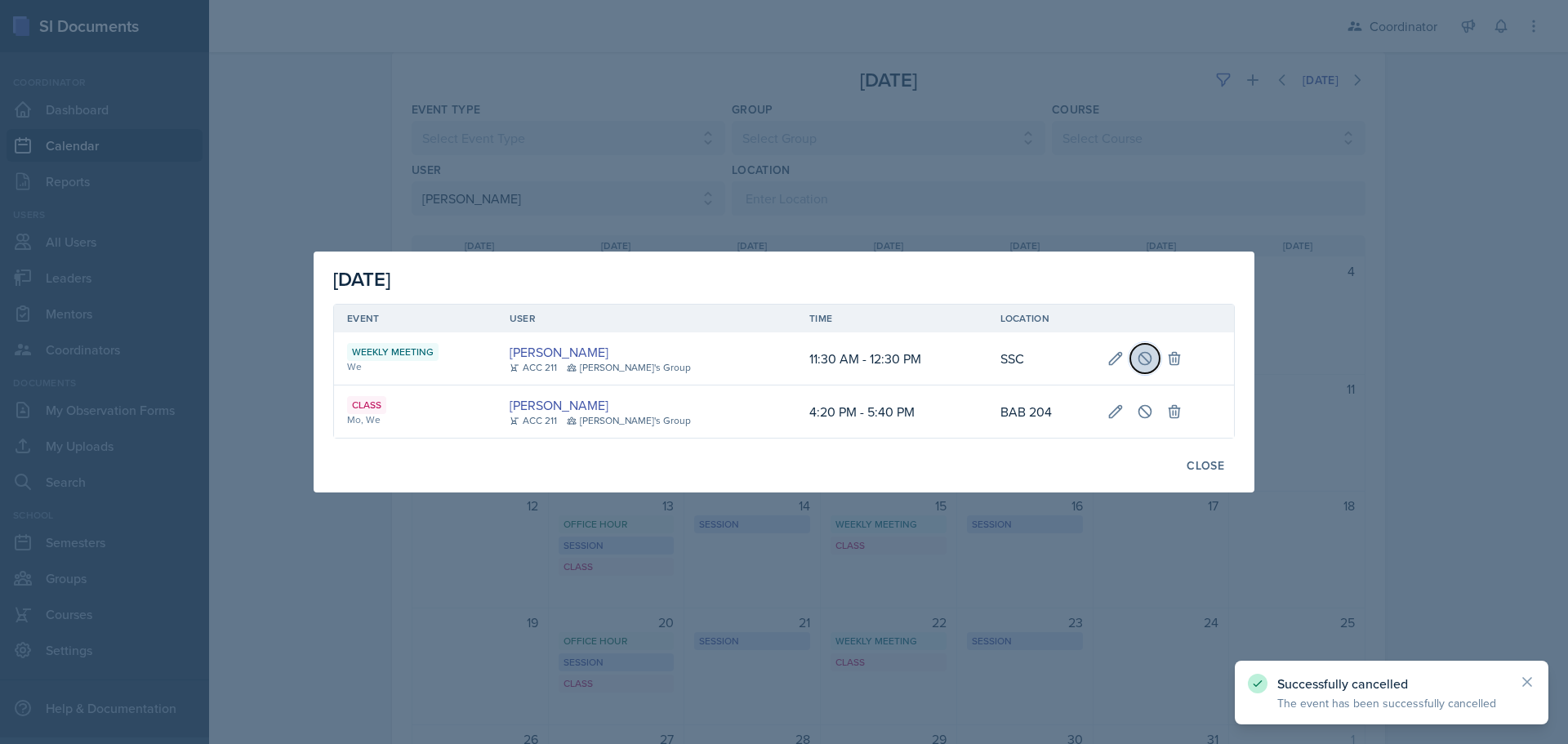
click at [1139, 357] on icon at bounding box center [1144, 357] width 12 height 12
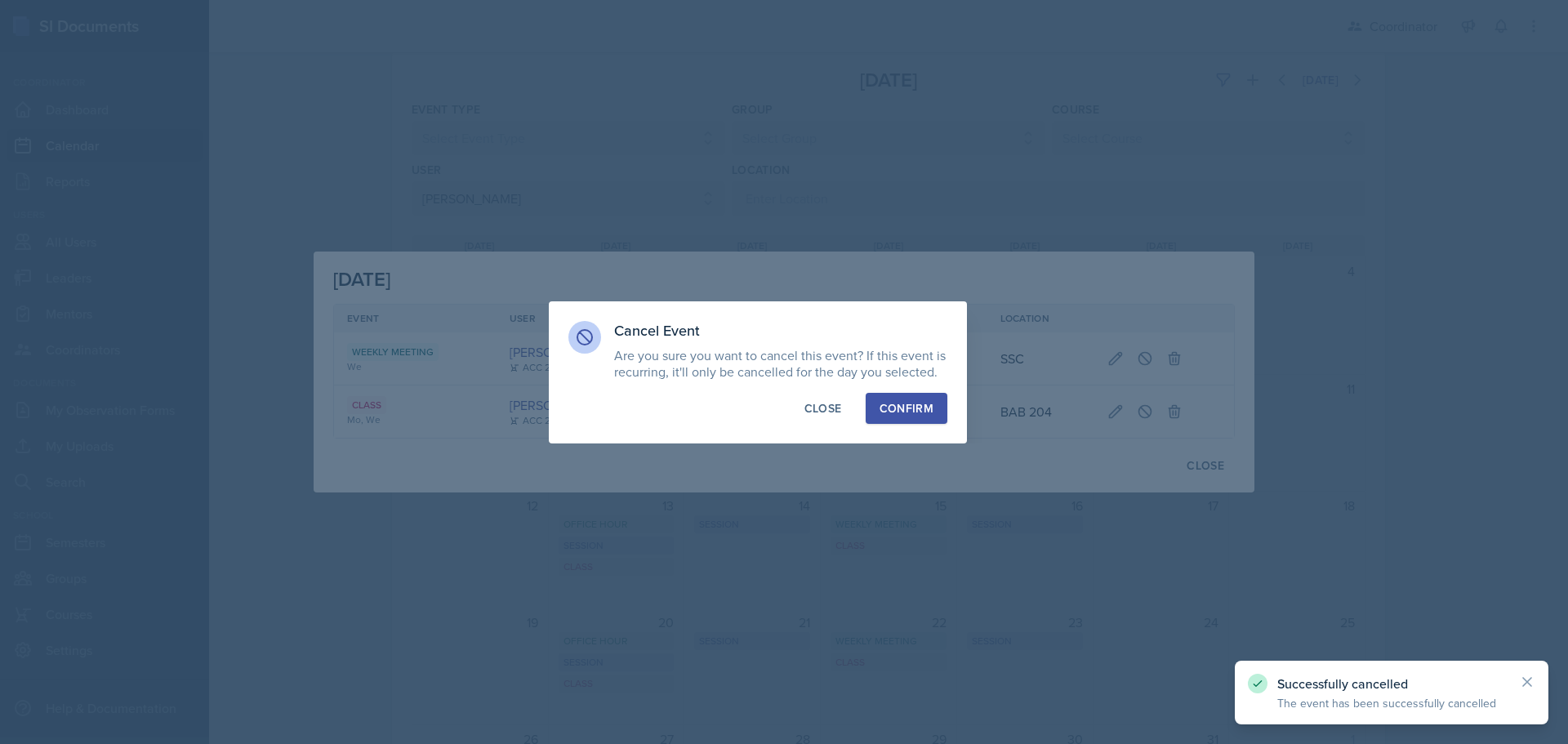
click at [916, 407] on div "Confirm" at bounding box center [906, 407] width 54 height 16
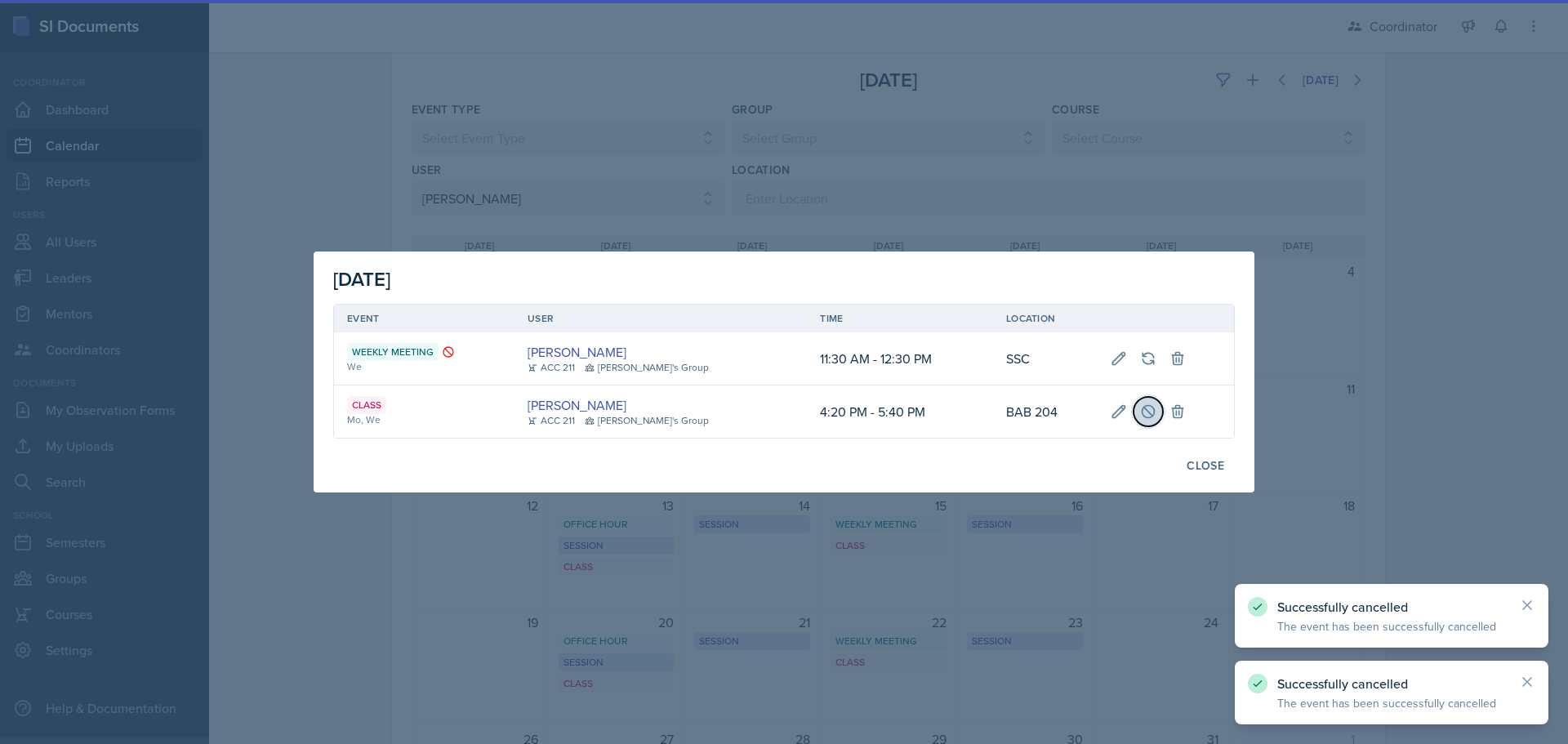
click at [1140, 412] on icon at bounding box center [1147, 411] width 16 height 16
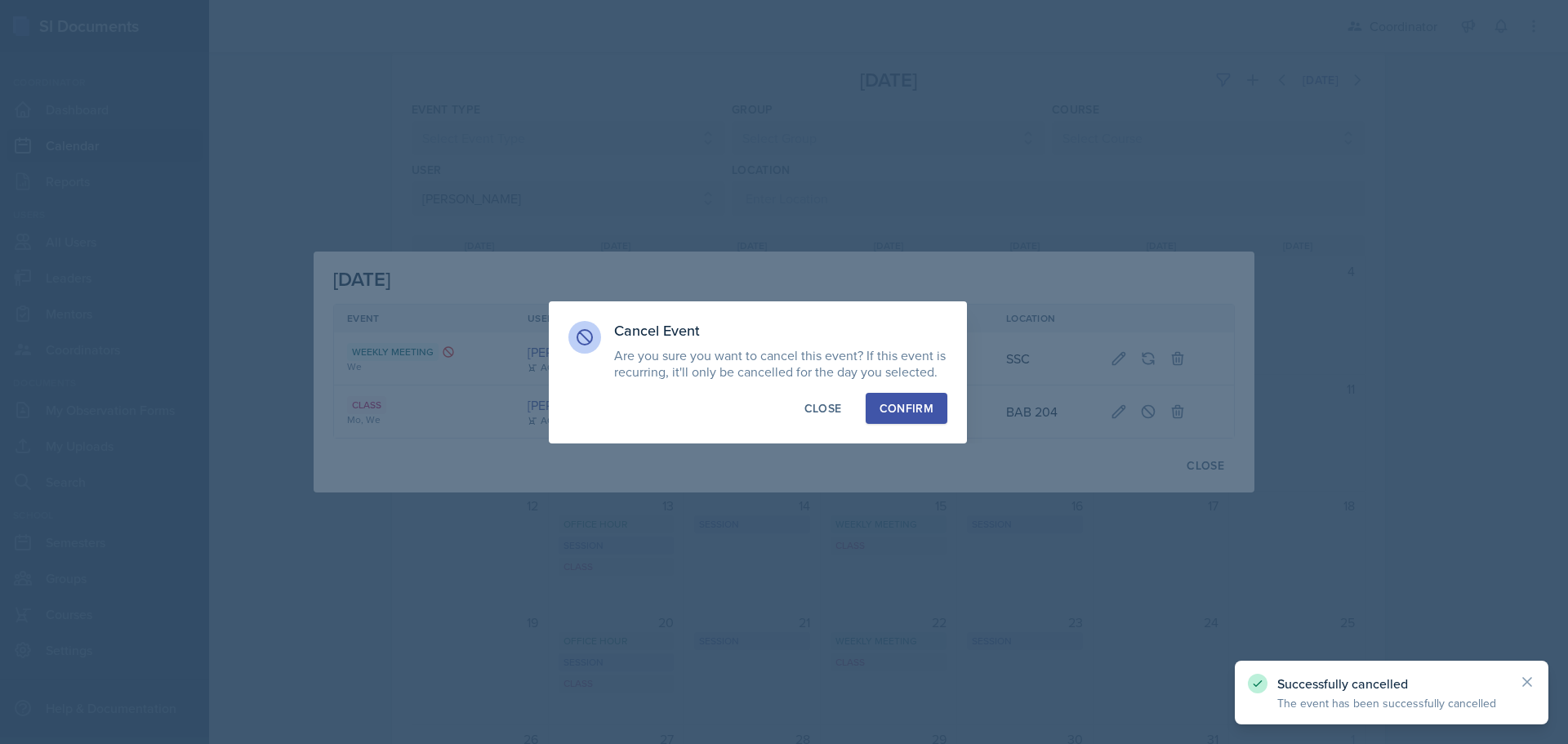
click at [923, 417] on button "Confirm" at bounding box center [906, 407] width 82 height 31
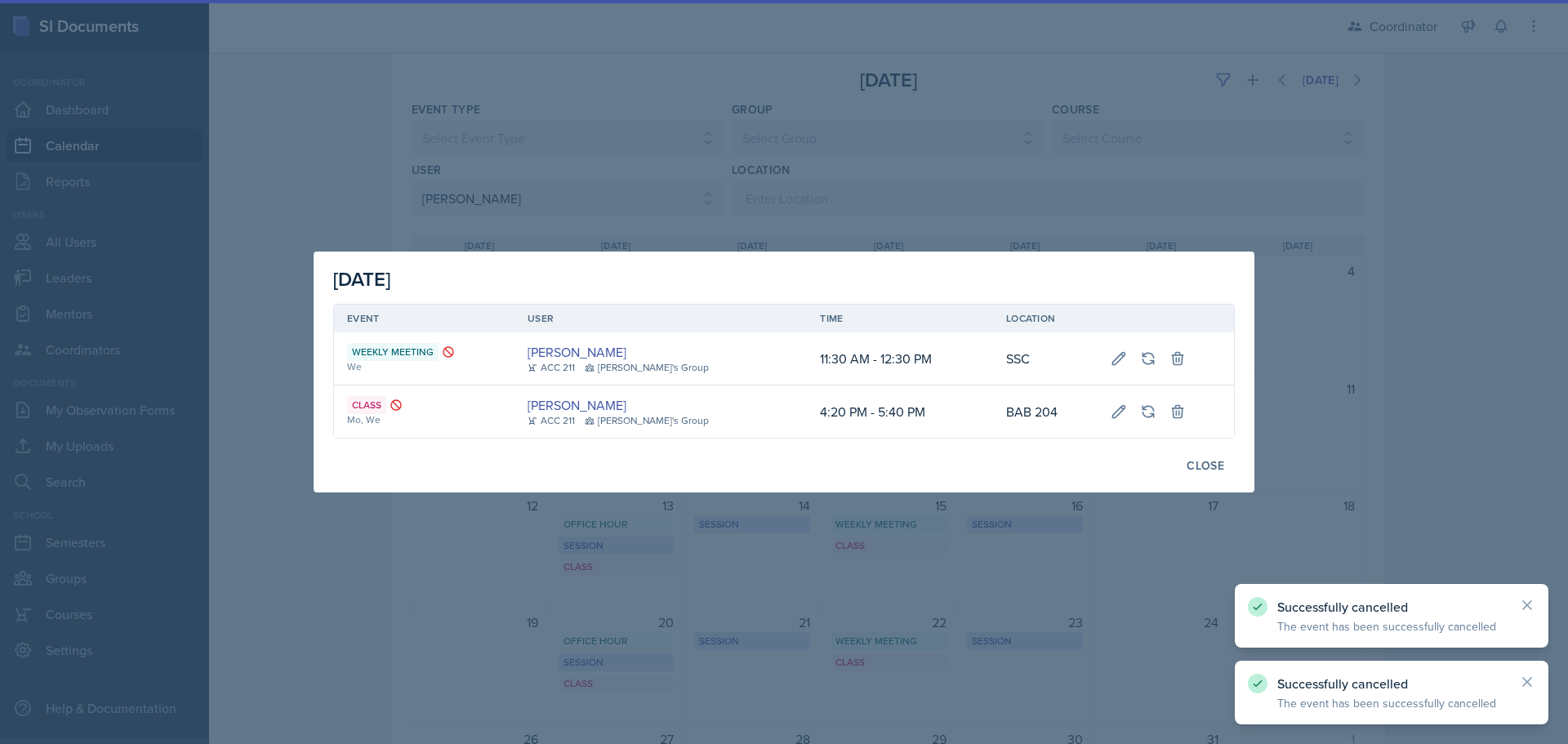
drag, startPoint x: 1011, startPoint y: 571, endPoint x: 1022, endPoint y: 537, distance: 35.7
click at [1012, 571] on div at bounding box center [784, 372] width 1568 height 744
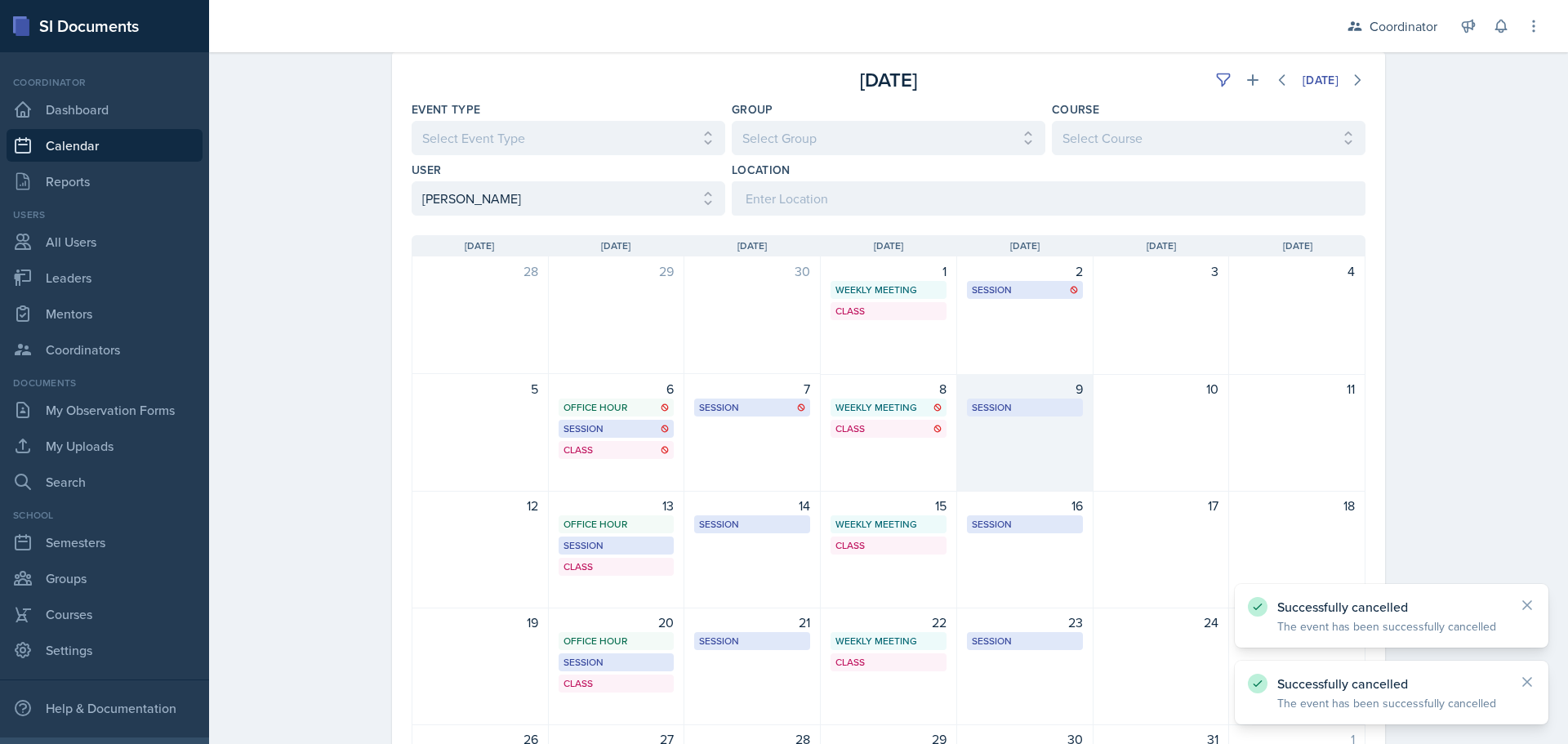
click at [1042, 472] on div "9 Session BAB 220 5:30 PM - 6:30 PM" at bounding box center [1025, 432] width 136 height 118
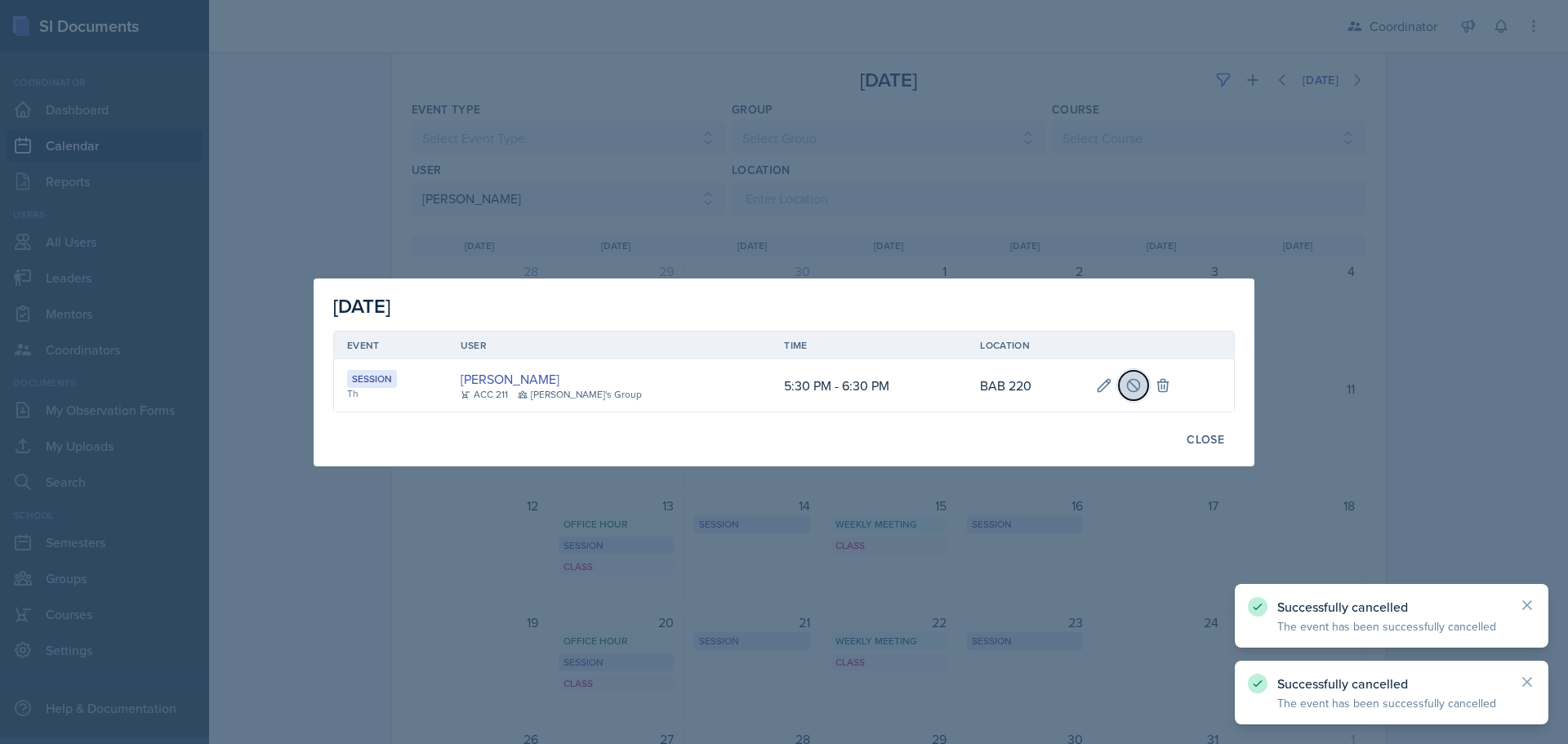
click at [1126, 383] on icon at bounding box center [1133, 385] width 16 height 16
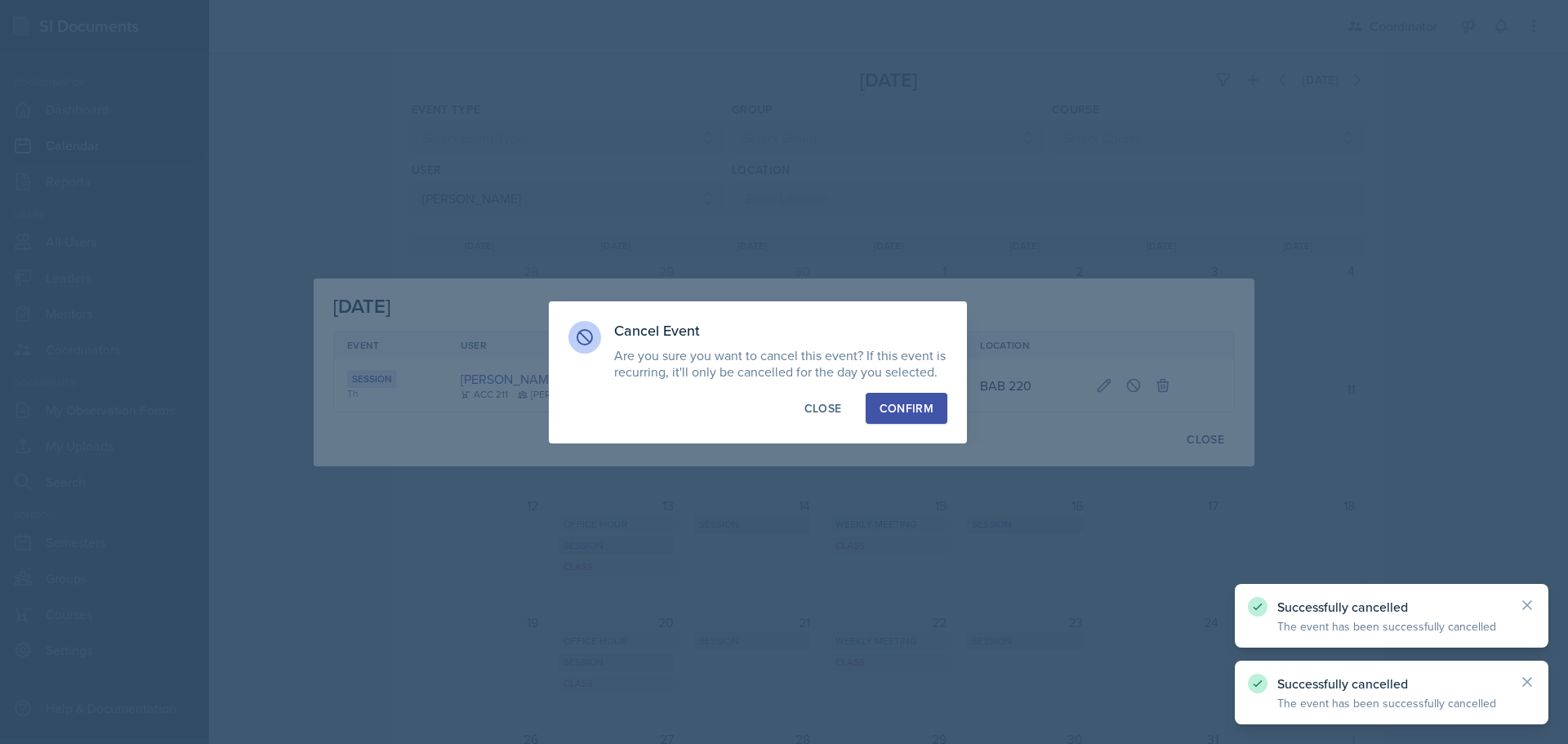
click at [904, 411] on div "Confirm" at bounding box center [906, 407] width 54 height 16
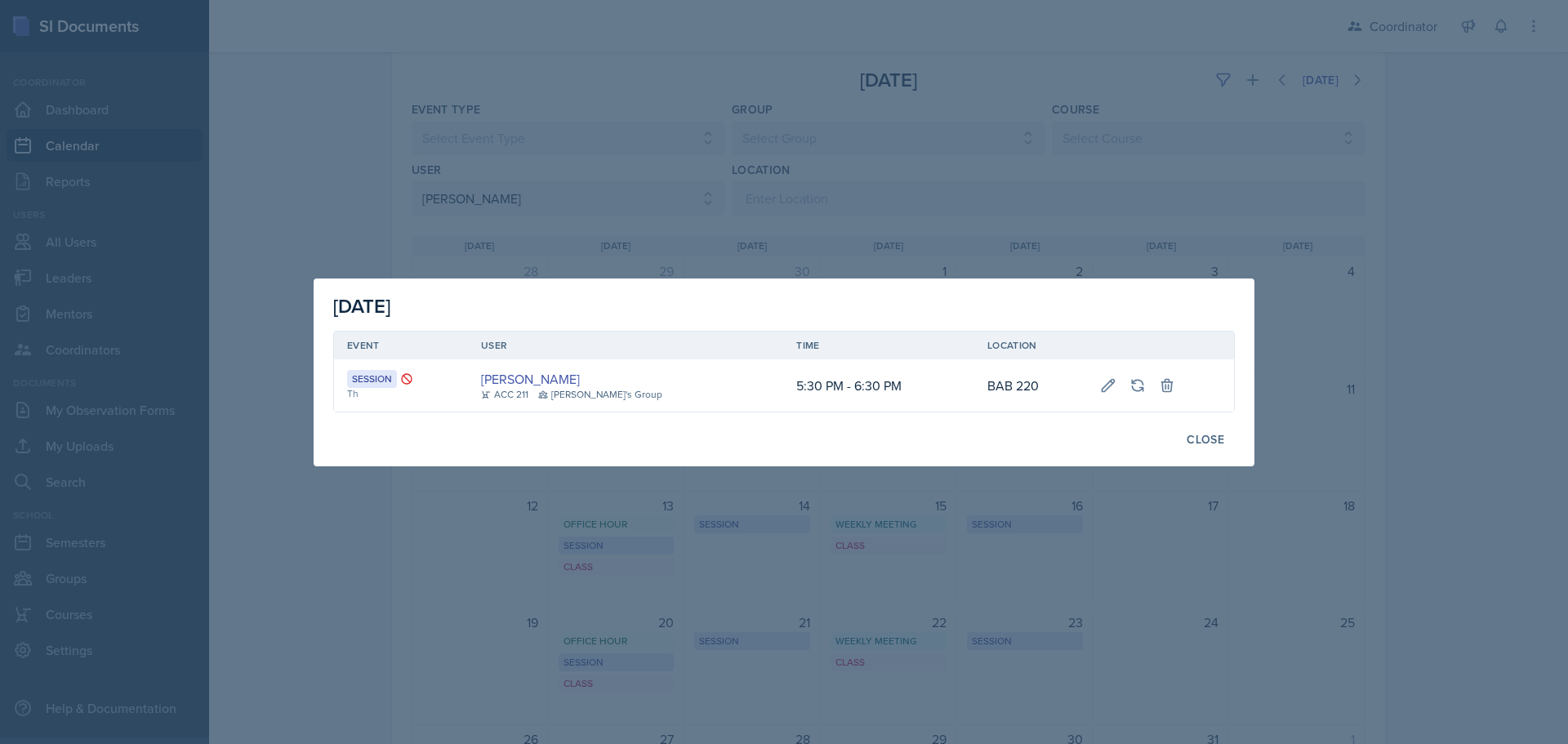
click at [911, 603] on div at bounding box center [784, 372] width 1568 height 744
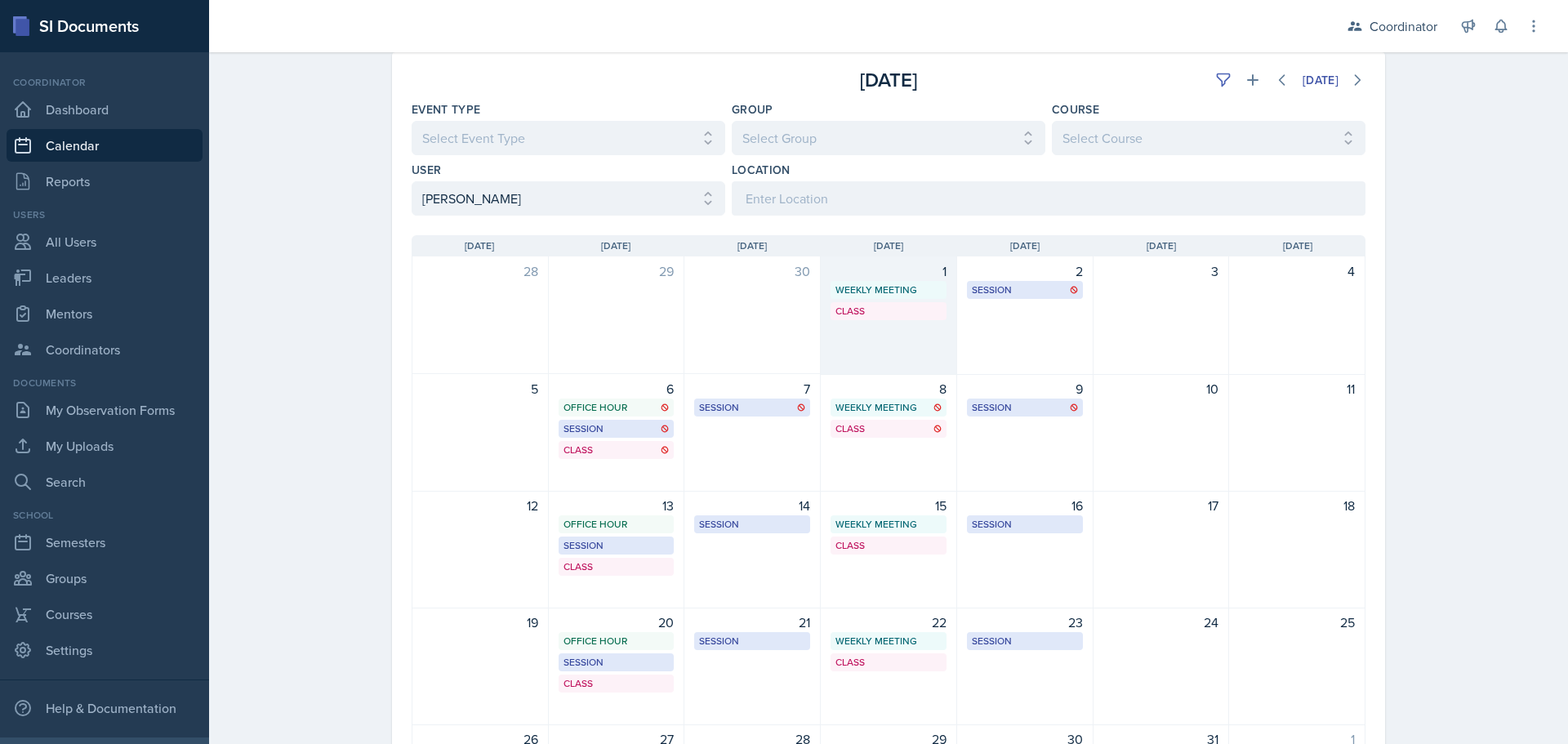
click at [887, 357] on div "1 Weekly Meeting SSC 11:30 AM - 12:30 PM Class BAB 204 4:20 PM - 5:40 PM" at bounding box center [888, 315] width 136 height 119
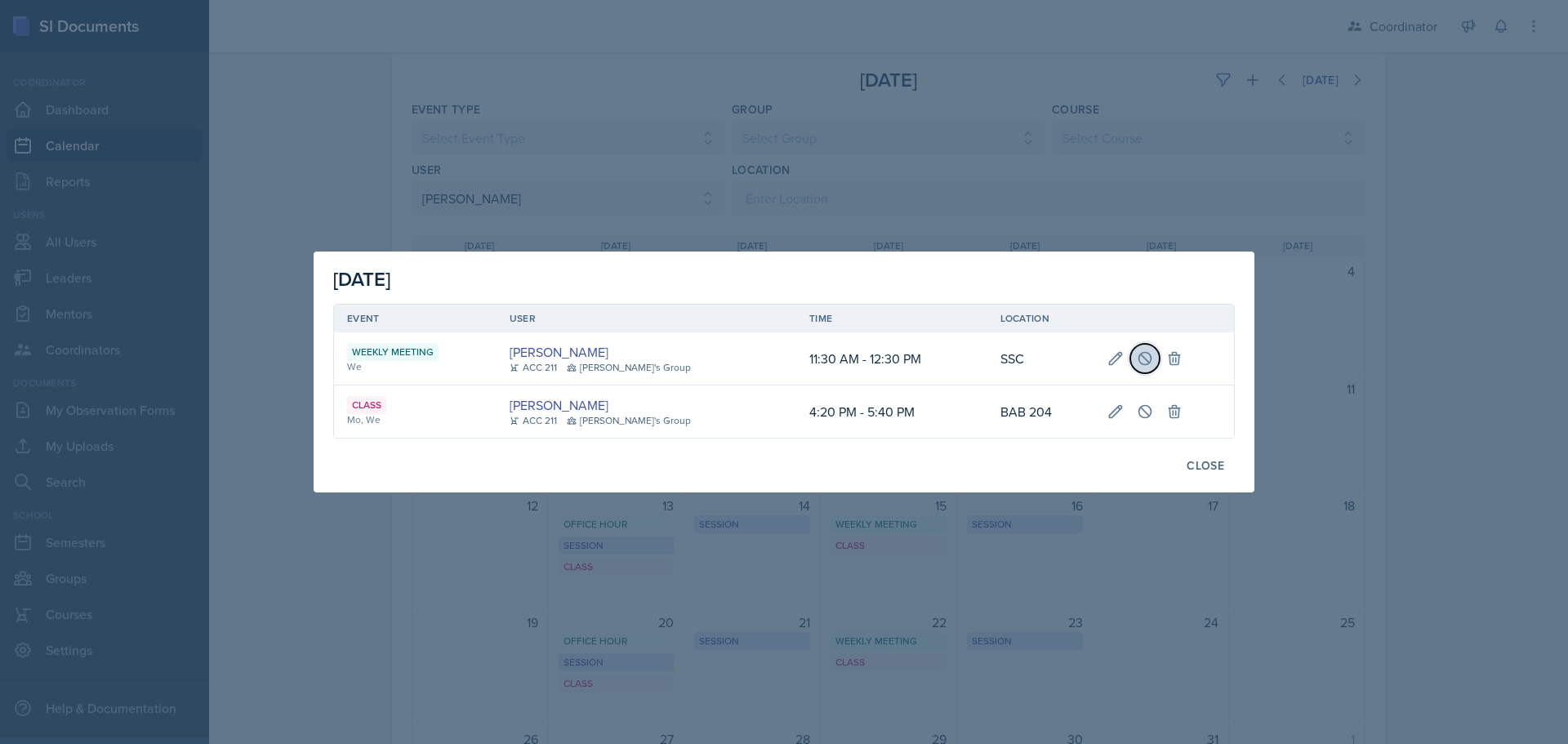
click at [1144, 351] on button at bounding box center [1144, 357] width 29 height 29
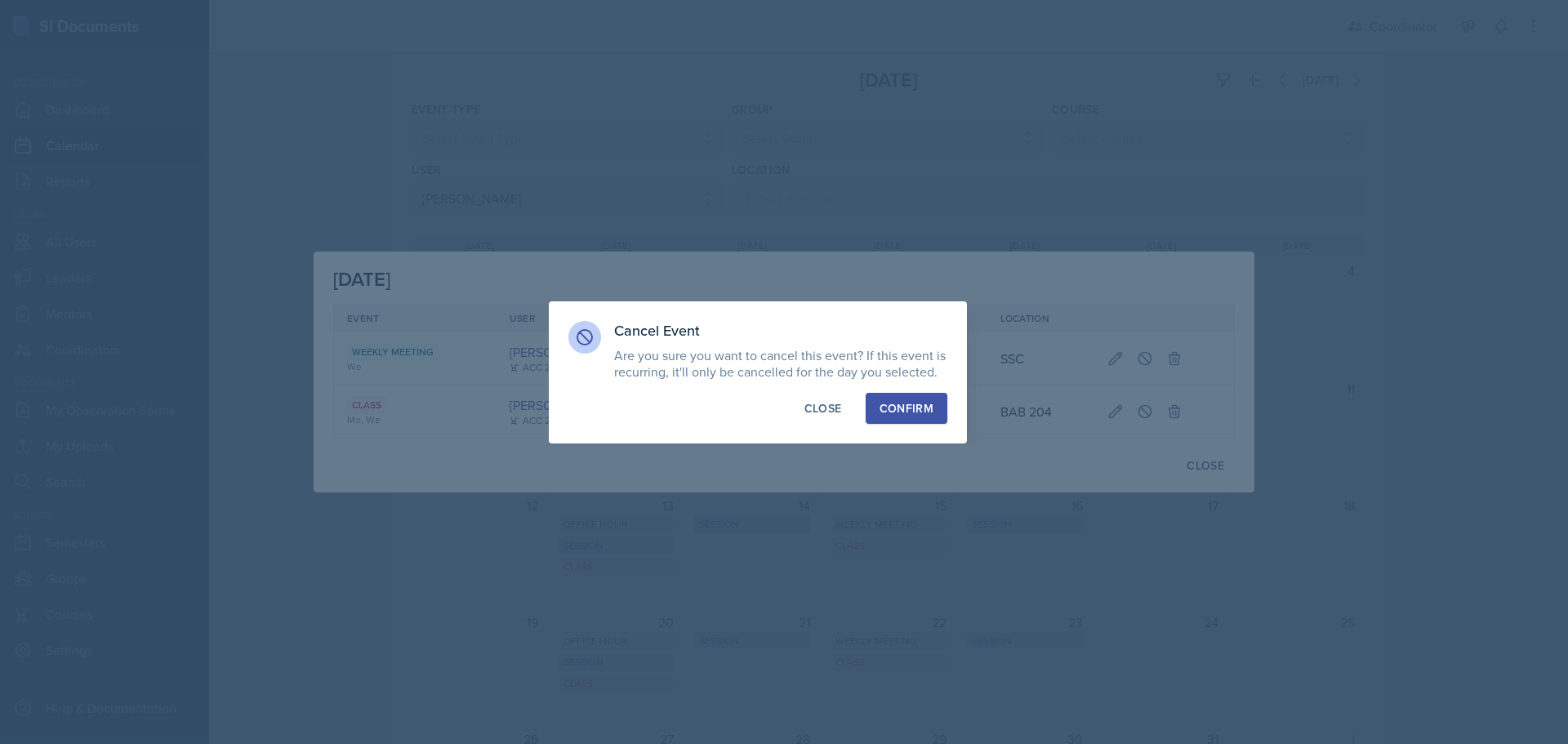
click at [909, 411] on div "Confirm" at bounding box center [906, 407] width 54 height 16
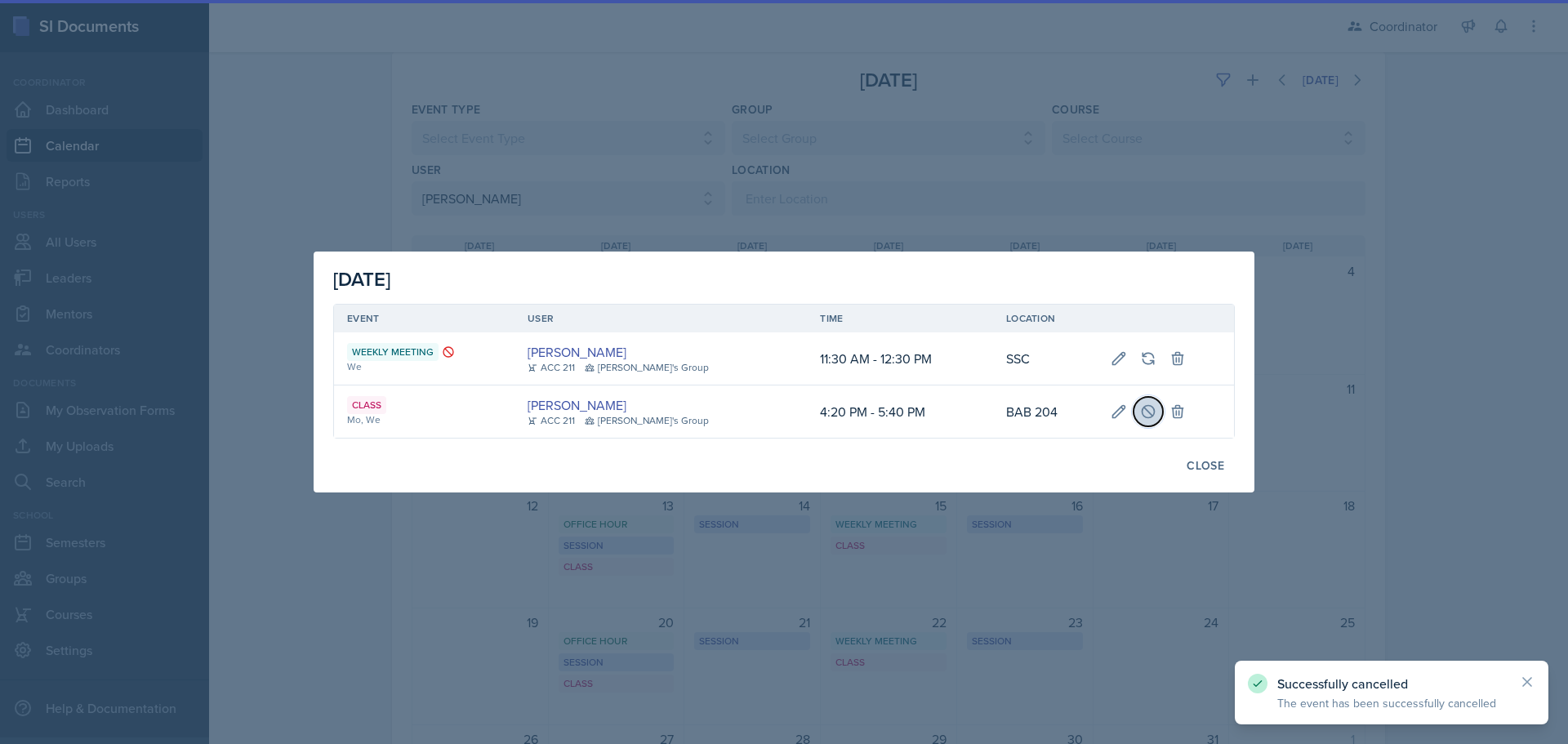
click at [1142, 410] on icon at bounding box center [1147, 410] width 12 height 12
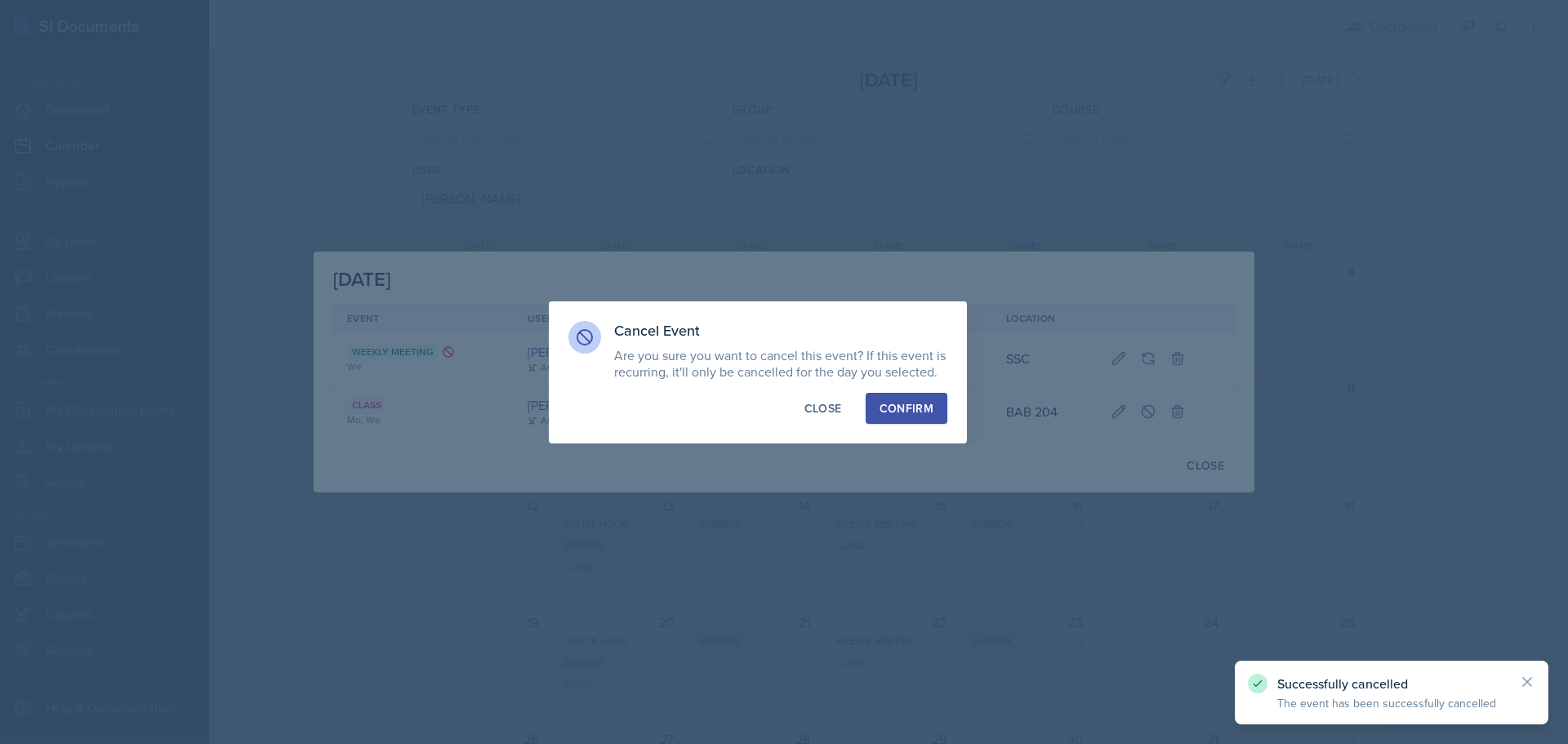
click at [904, 406] on div "Confirm" at bounding box center [906, 407] width 54 height 16
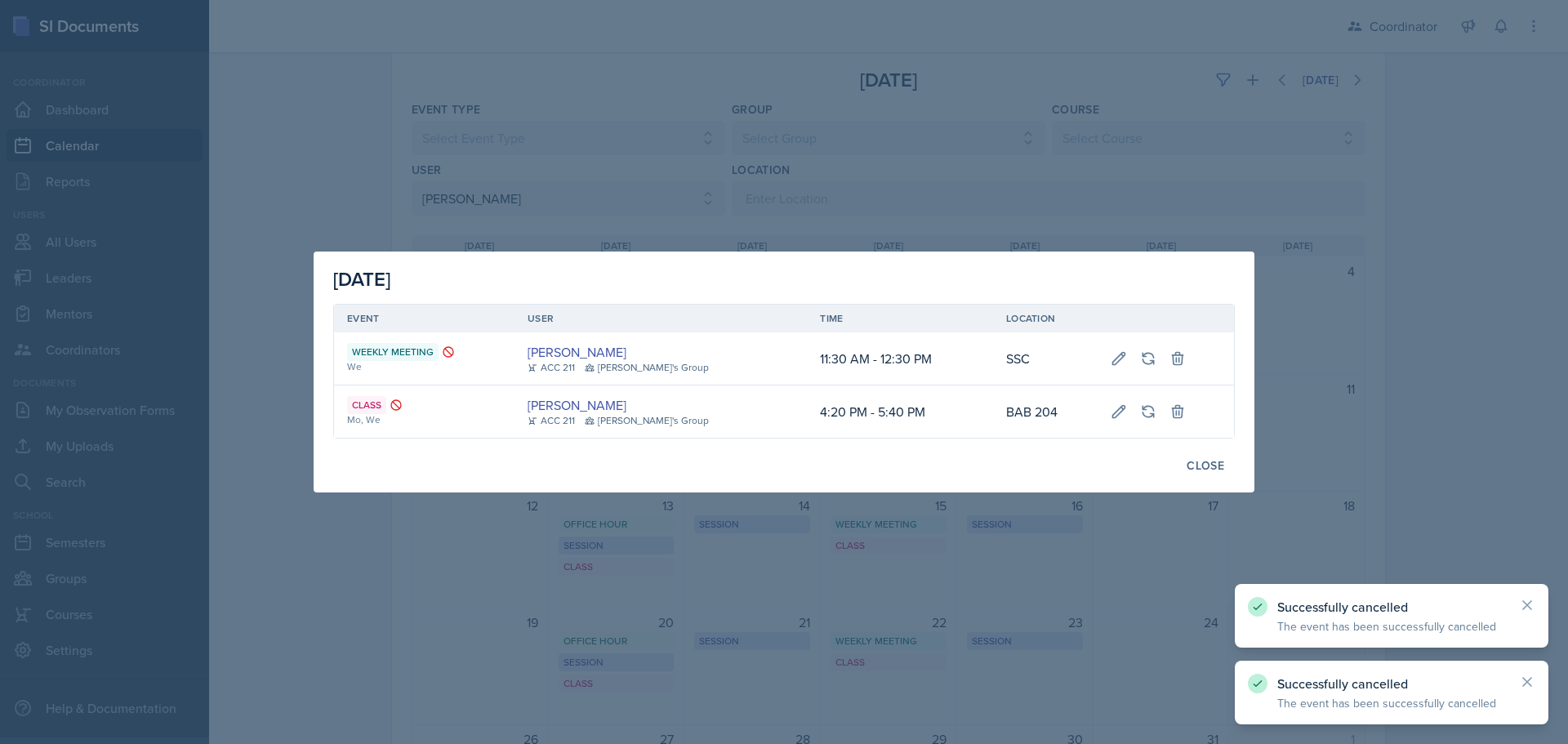
click at [914, 552] on div at bounding box center [784, 372] width 1568 height 744
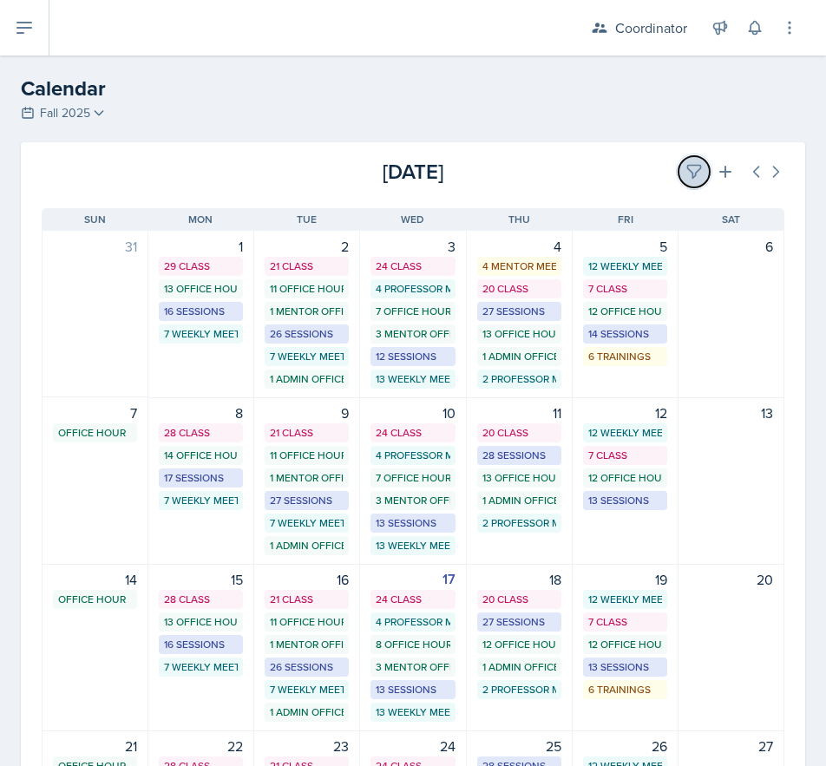
click at [687, 180] on button at bounding box center [694, 171] width 31 height 31
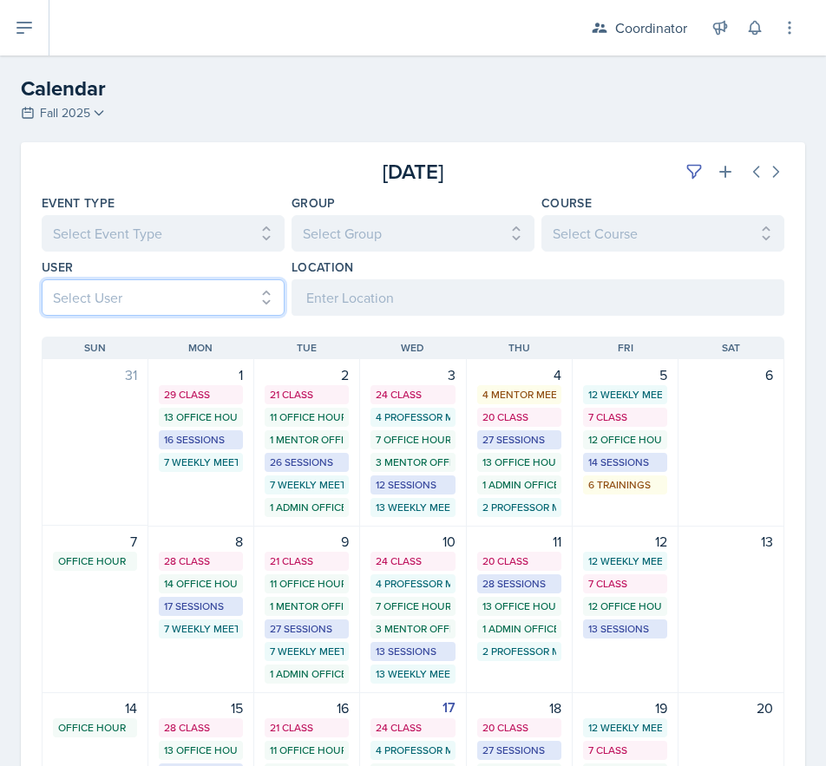
click at [165, 296] on select "Select User All [PERSON_NAME] [PERSON_NAME] [PERSON_NAME] [PERSON_NAME] [PERSON…" at bounding box center [163, 297] width 243 height 36
select select "6d1ce694-3c82-448c-83a6-8f7303da1630"
click at [42, 279] on select "Select User All [PERSON_NAME] [PERSON_NAME] [PERSON_NAME] [PERSON_NAME] [PERSON…" at bounding box center [163, 297] width 243 height 36
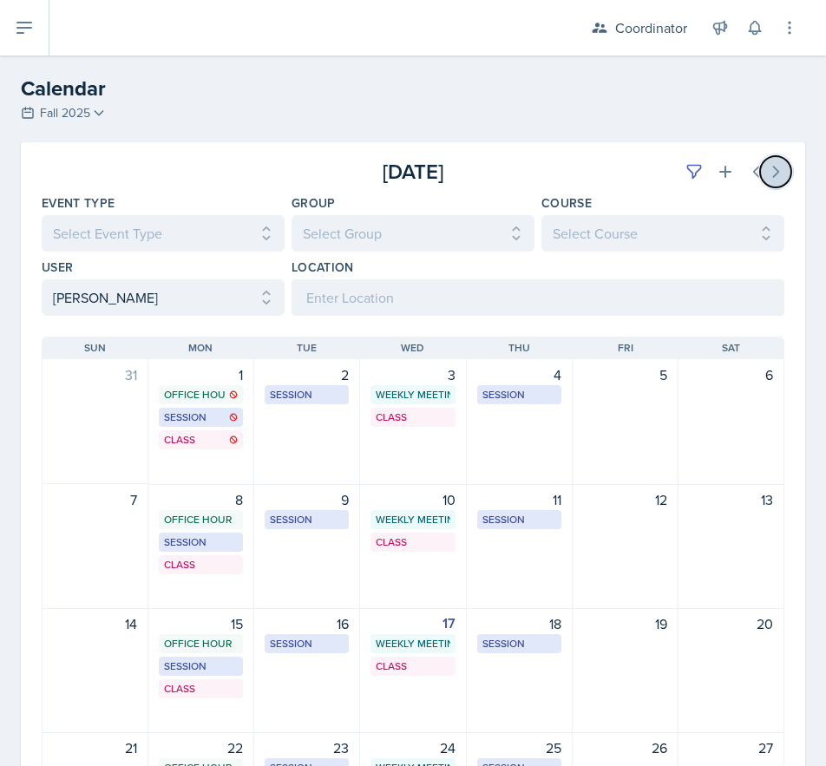
click at [767, 169] on icon at bounding box center [775, 171] width 17 height 17
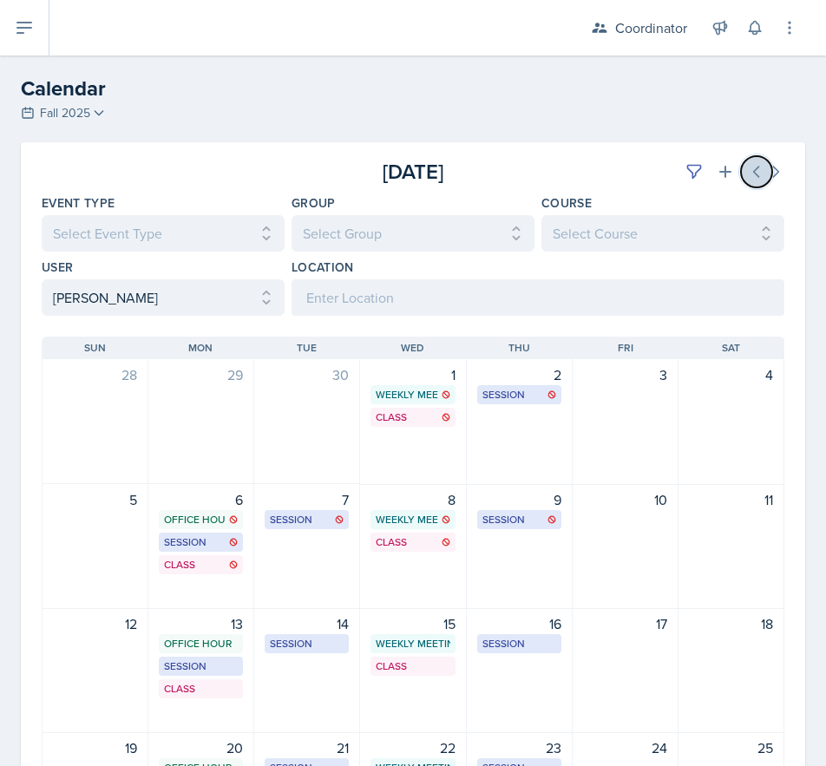
click at [748, 172] on icon at bounding box center [756, 171] width 17 height 17
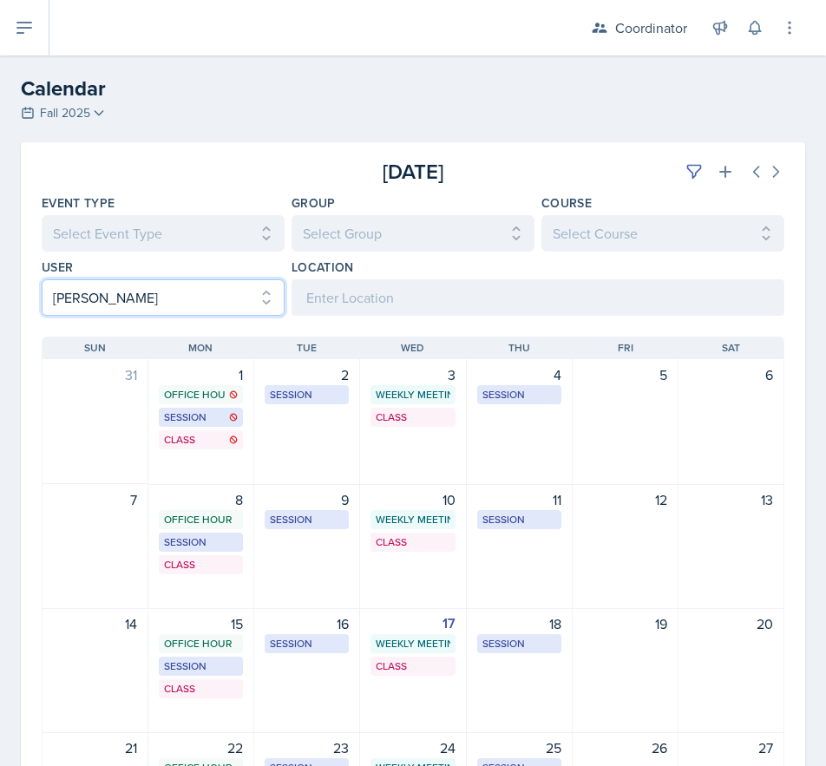
click at [135, 296] on select "Select User All [PERSON_NAME] [PERSON_NAME] [PERSON_NAME] [PERSON_NAME] [PERSON…" at bounding box center [163, 297] width 243 height 36
select select
click at [42, 279] on select "Select User All [PERSON_NAME] [PERSON_NAME] [PERSON_NAME] [PERSON_NAME] [PERSON…" at bounding box center [163, 297] width 243 height 36
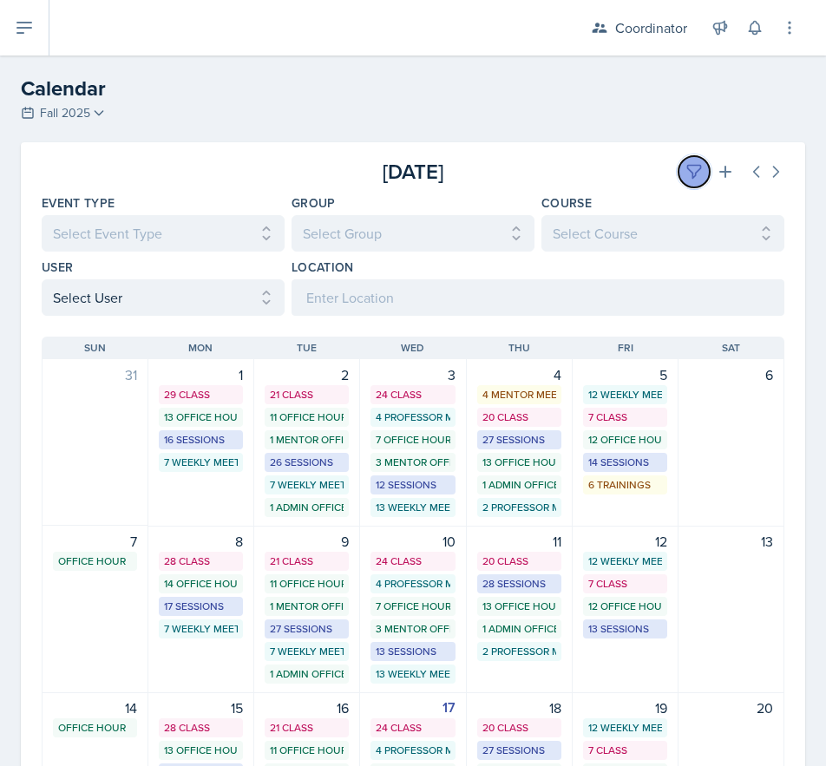
click at [686, 159] on button at bounding box center [694, 171] width 31 height 31
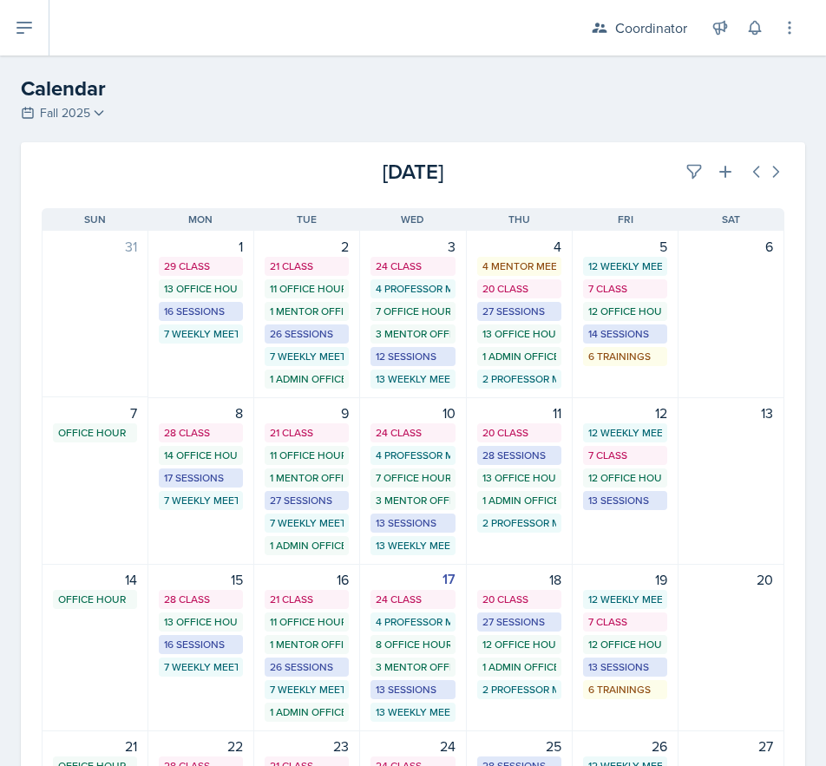
click at [569, 187] on div "[DATE] Sun [DATE] Mon [DATE] Tue [DATE] Wed [DATE] Thu [DATE] Fri [DATE] Sat 31…" at bounding box center [413, 636] width 784 height 898
